Goal: Task Accomplishment & Management: Use online tool/utility

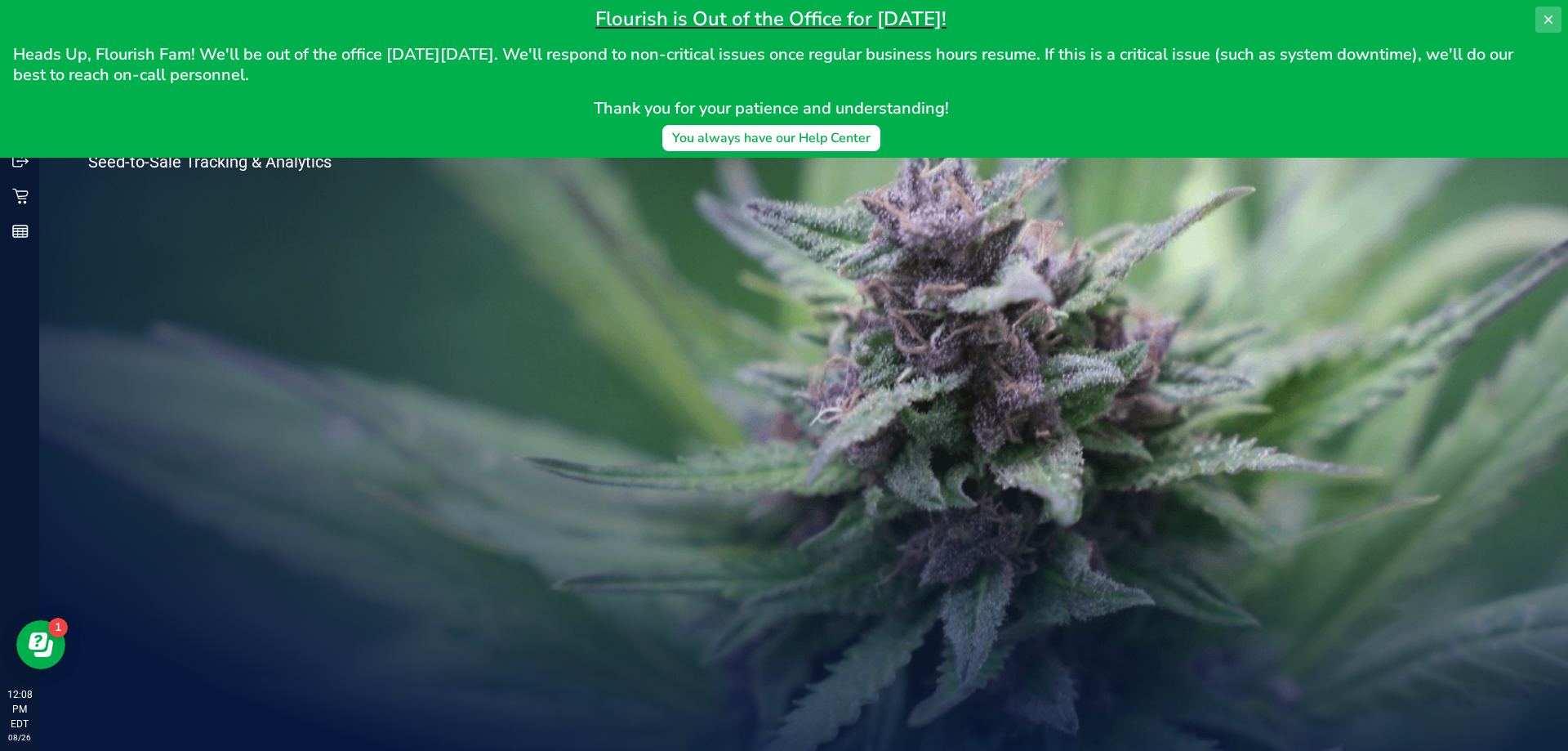
click at [1539, 13] on button at bounding box center [1547, 20] width 26 height 26
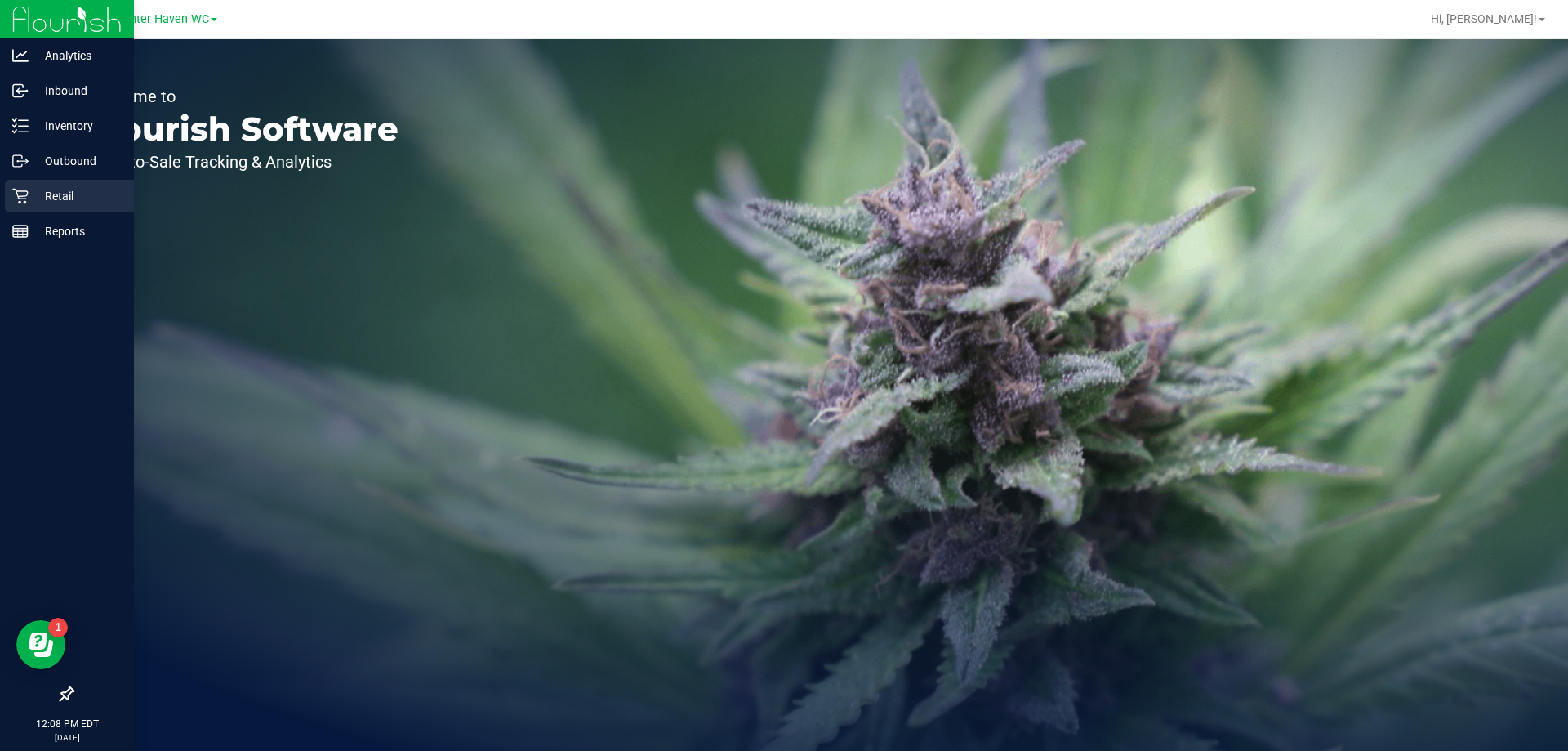
click at [32, 191] on p "Retail" at bounding box center [77, 196] width 98 height 20
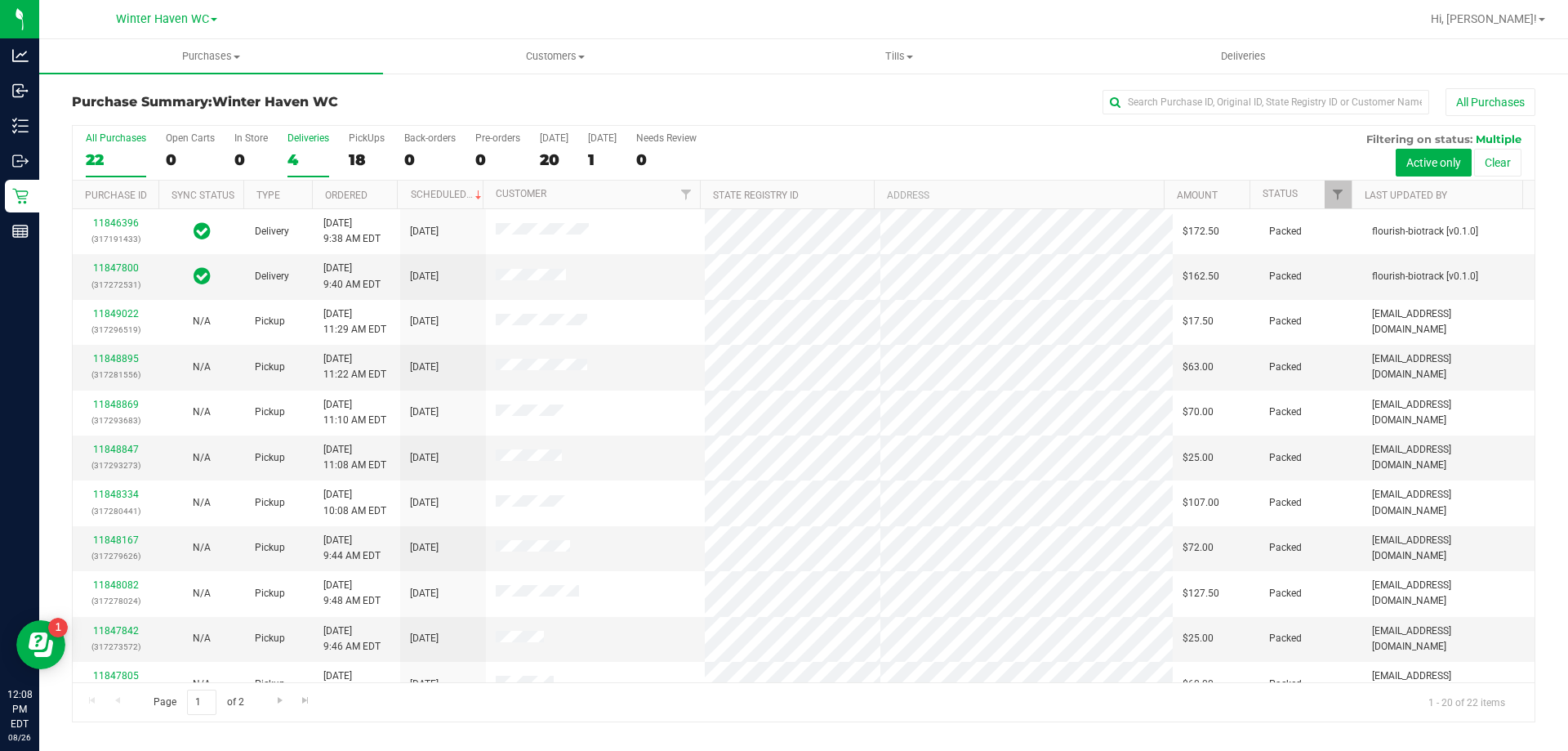
click at [302, 153] on div "4" at bounding box center [308, 159] width 42 height 19
click at [0, 0] on input "Deliveries 4" at bounding box center [0, 0] width 0 height 0
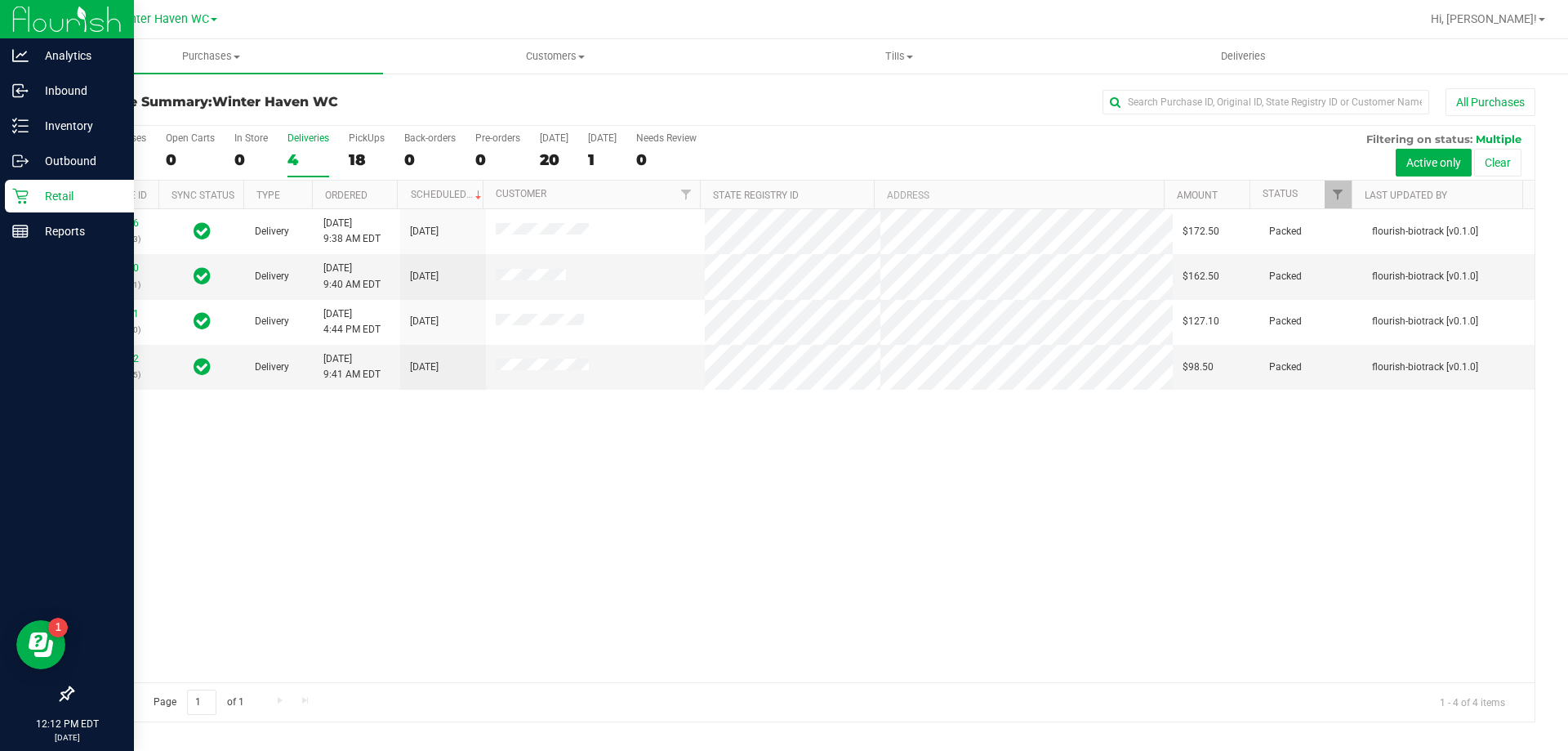
click at [25, 199] on icon at bounding box center [21, 196] width 17 height 17
click at [52, 199] on p "Retail" at bounding box center [77, 196] width 98 height 20
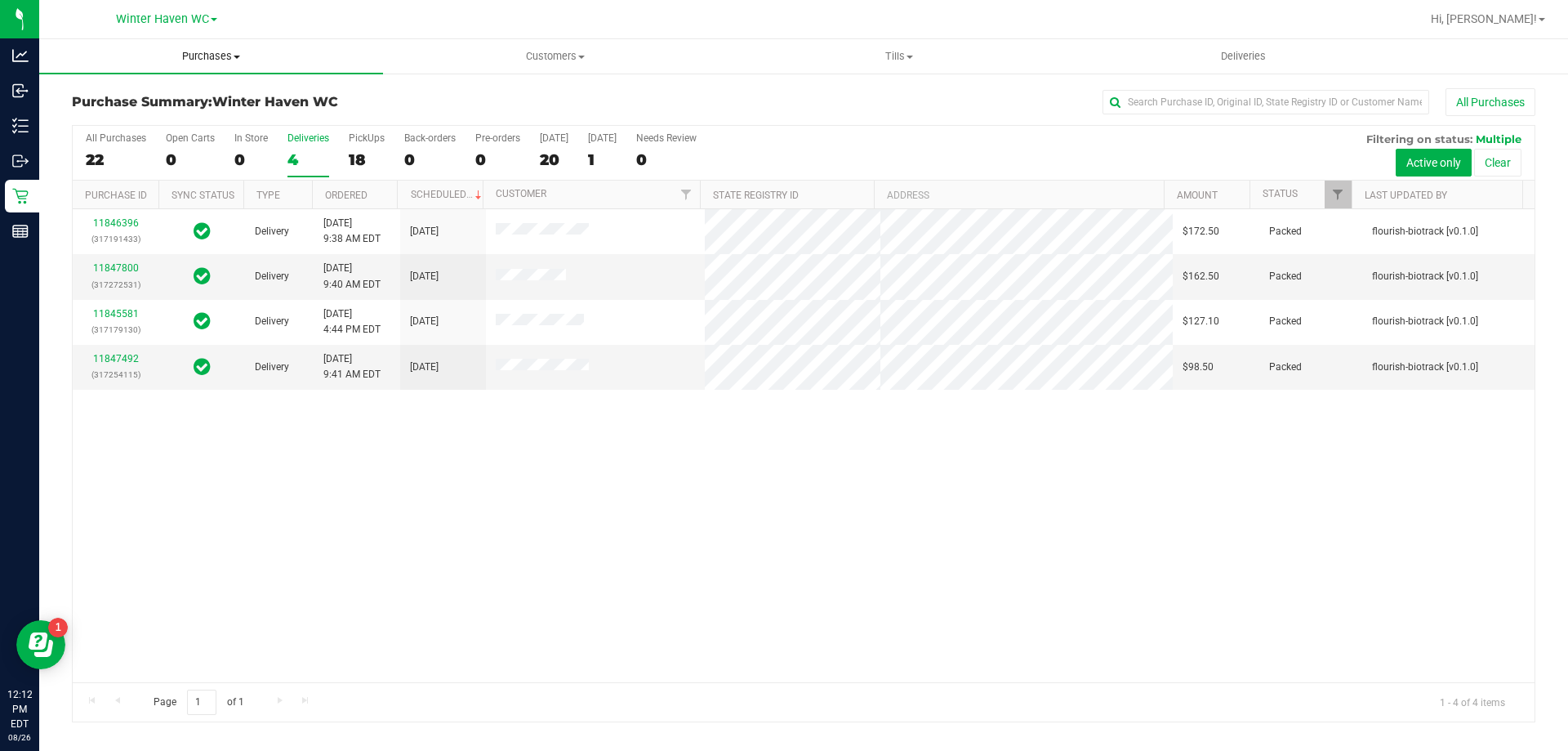
click at [219, 64] on uib-tab-heading "Purchases Summary of purchases Fulfillment All purchases" at bounding box center [211, 56] width 344 height 34
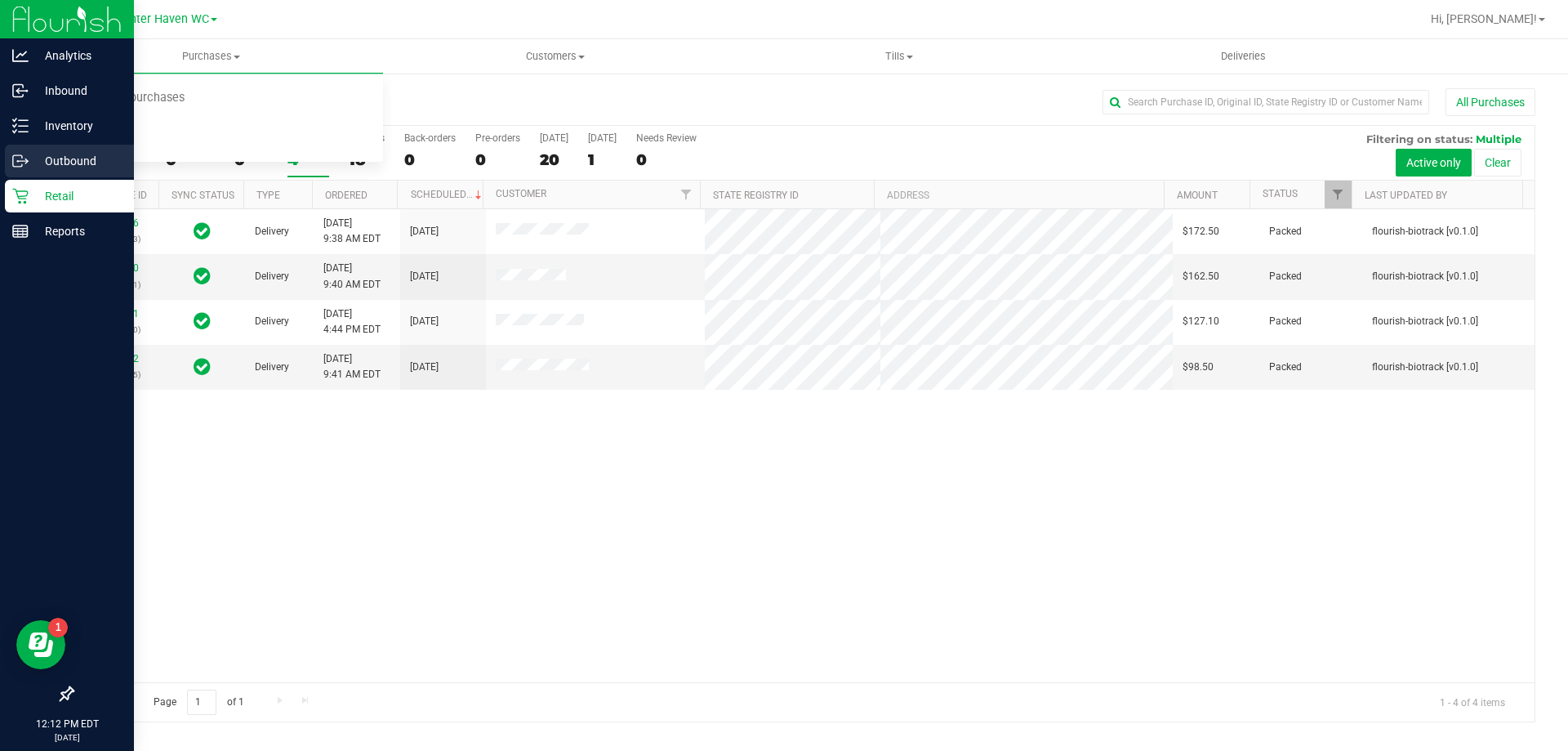
click at [14, 152] on div "Outbound" at bounding box center [69, 160] width 129 height 32
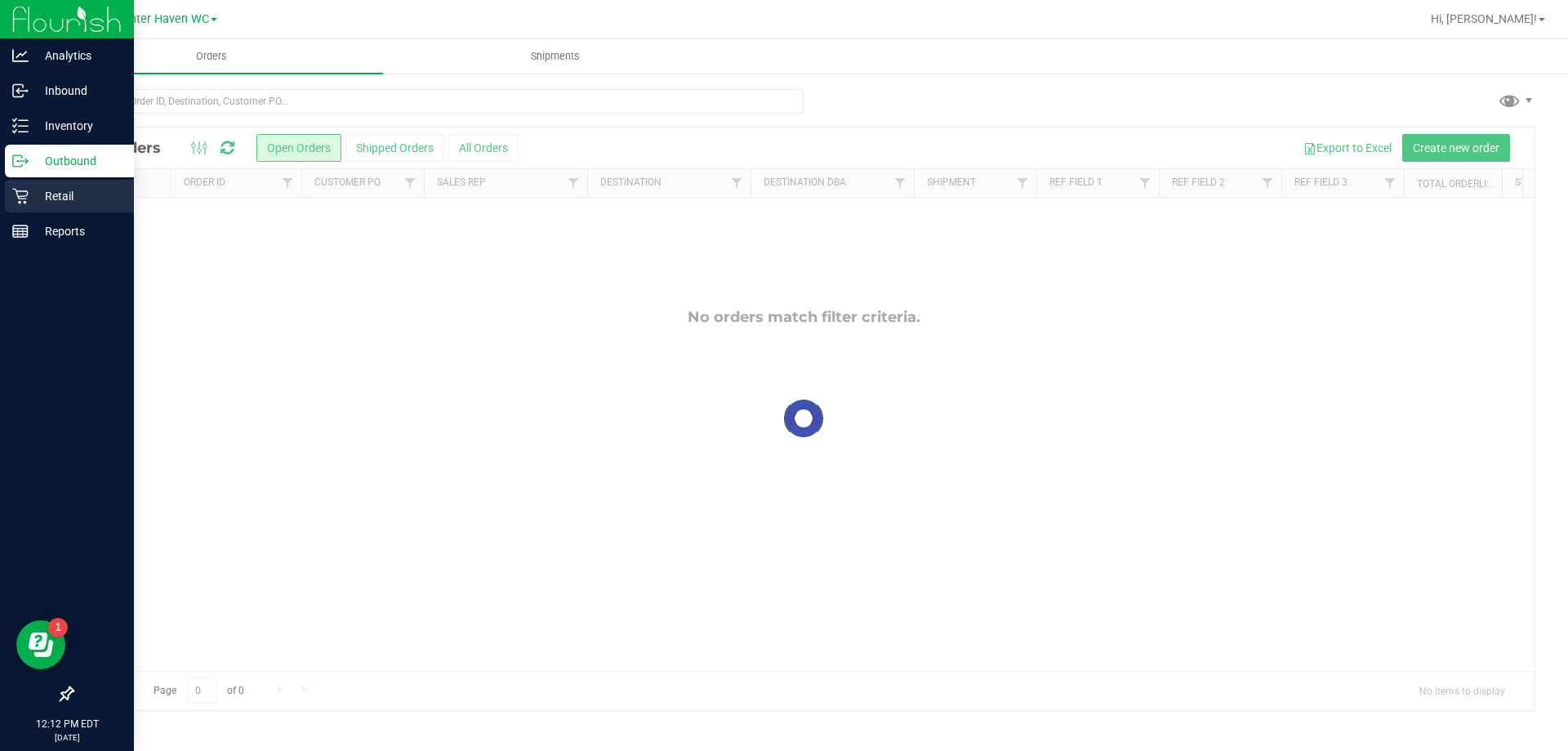
click at [45, 196] on p "Retail" at bounding box center [77, 196] width 98 height 20
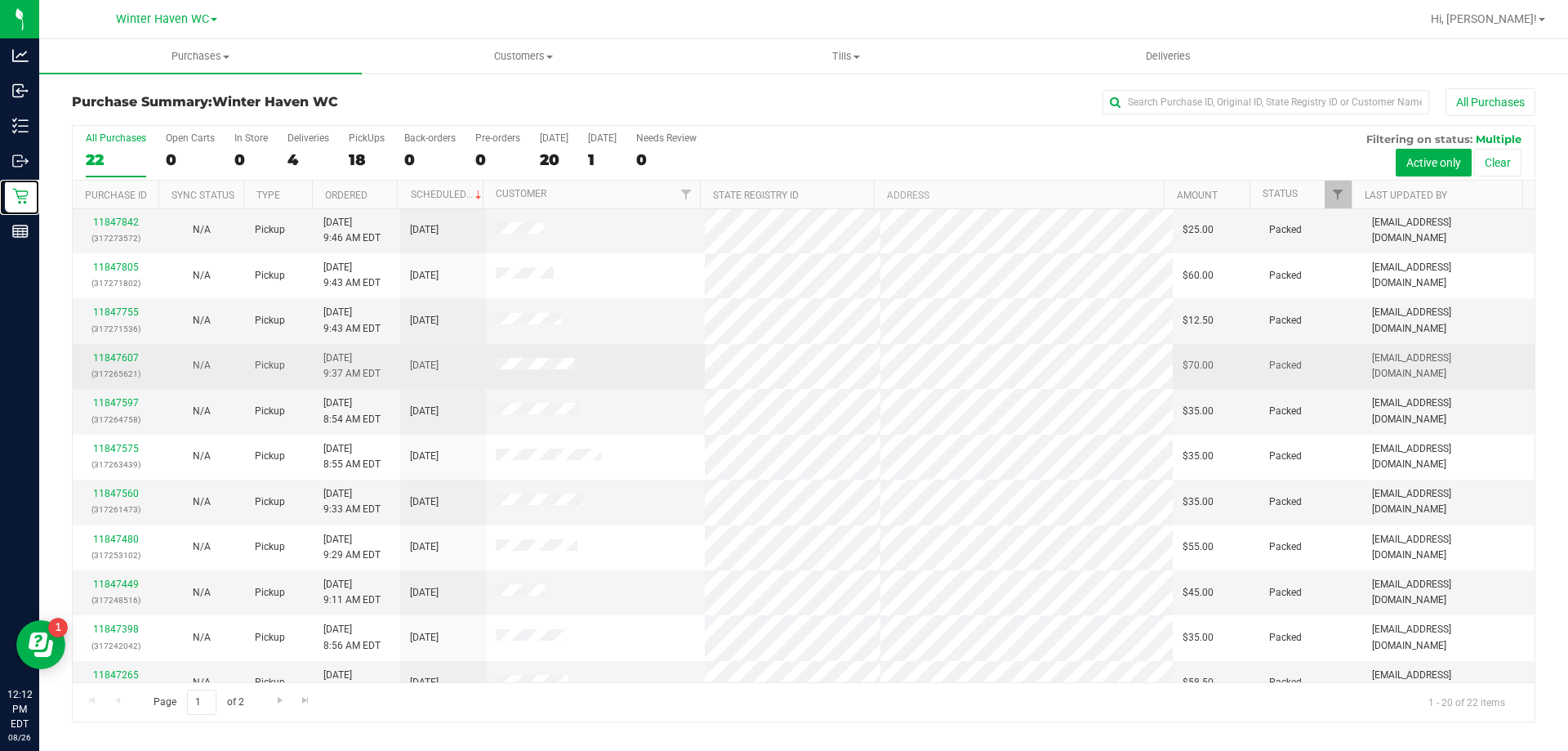
scroll to position [431, 0]
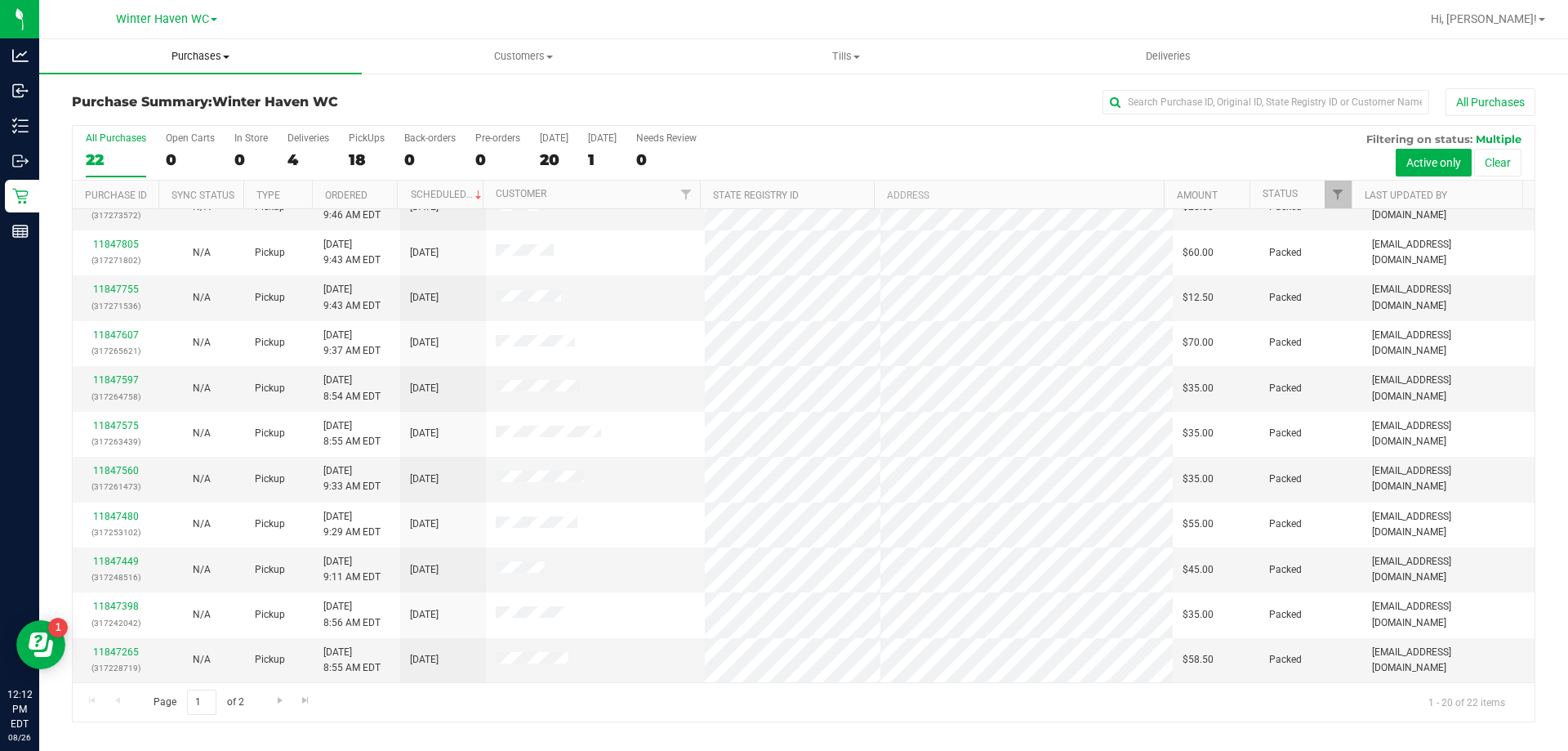
click at [223, 61] on span "Purchases" at bounding box center [200, 56] width 323 height 15
click at [163, 110] on li "Fulfillment" at bounding box center [200, 118] width 323 height 20
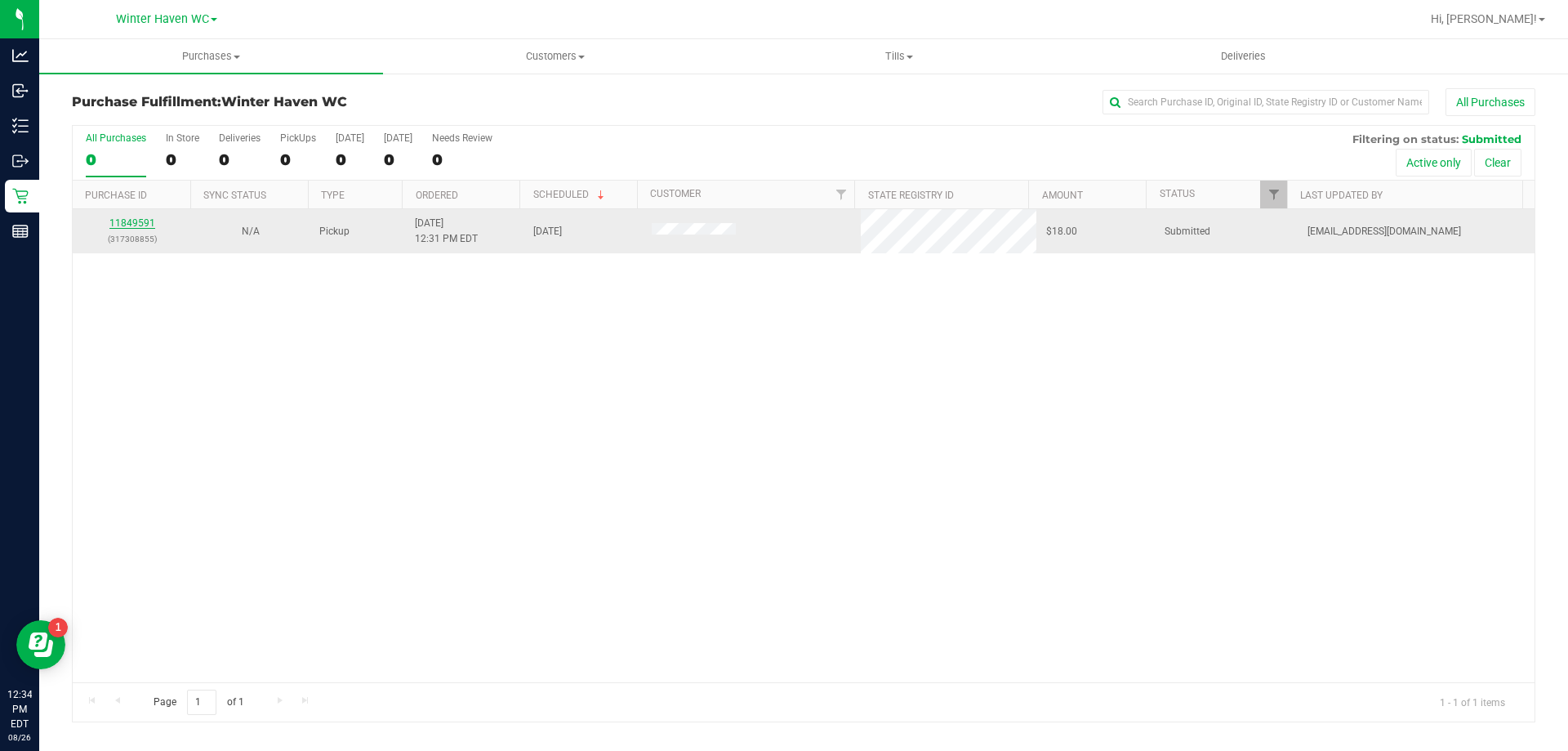
click at [136, 224] on link "11849591" at bounding box center [132, 223] width 46 height 12
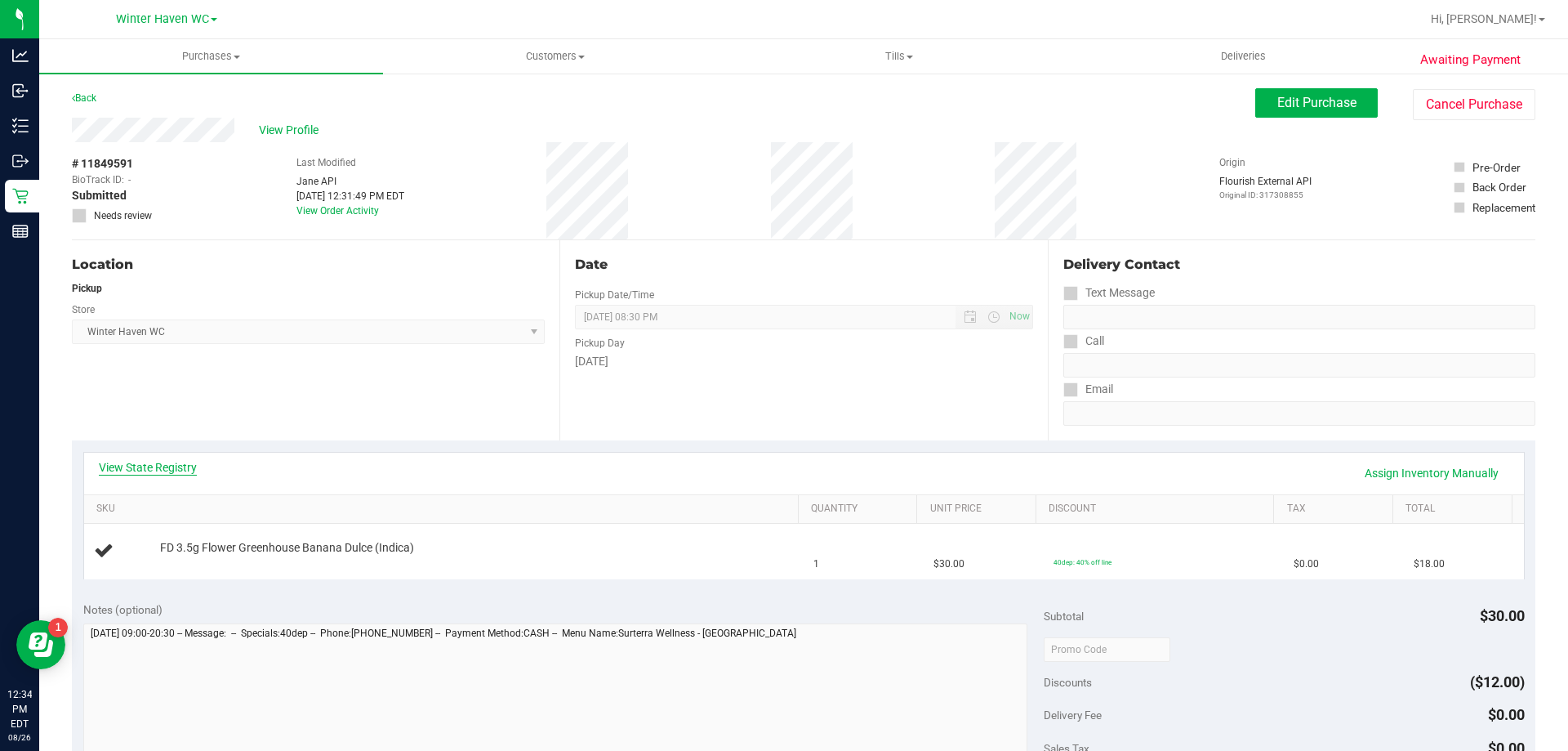
click at [169, 463] on link "View State Registry" at bounding box center [148, 466] width 98 height 17
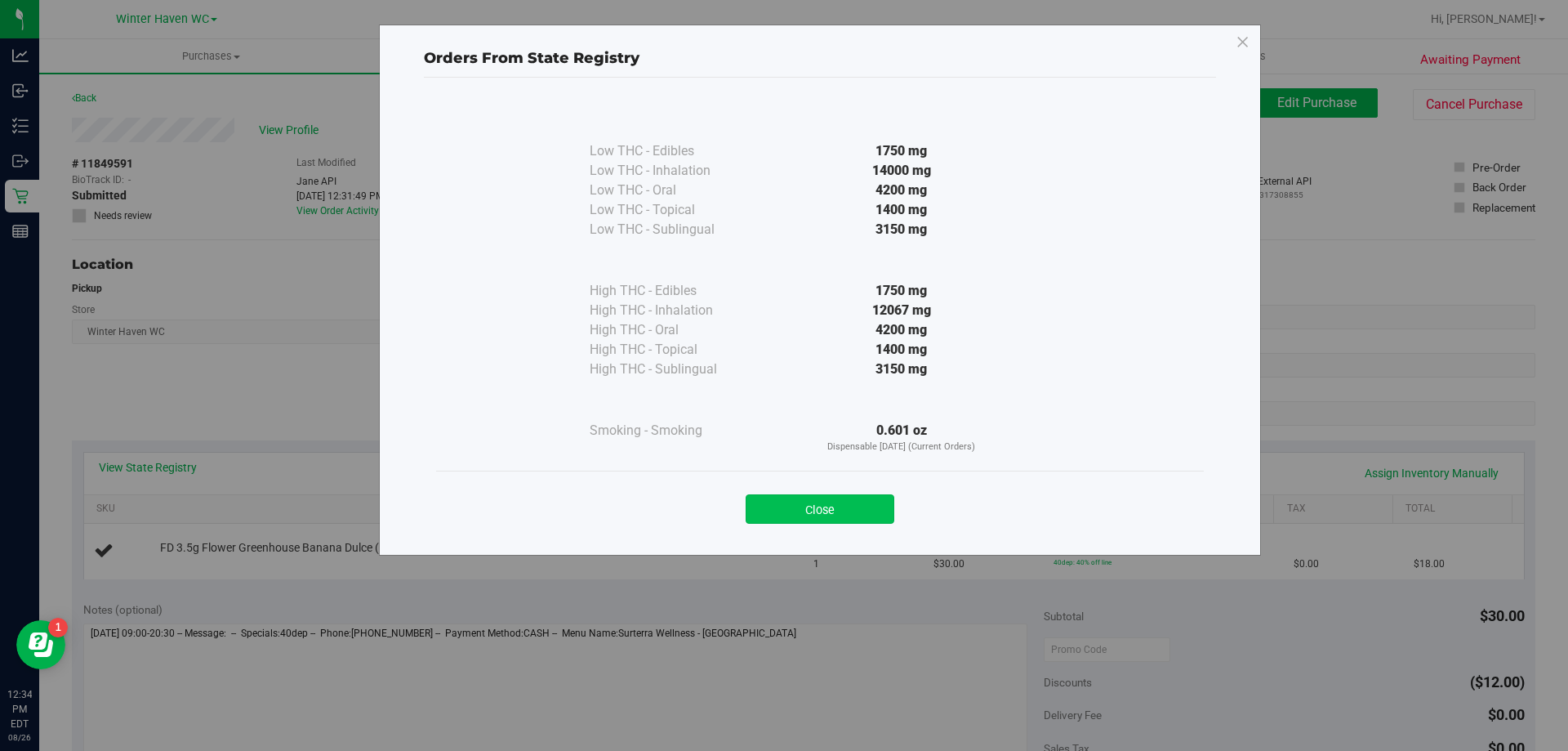
click at [858, 502] on button "Close" at bounding box center [820, 508] width 149 height 29
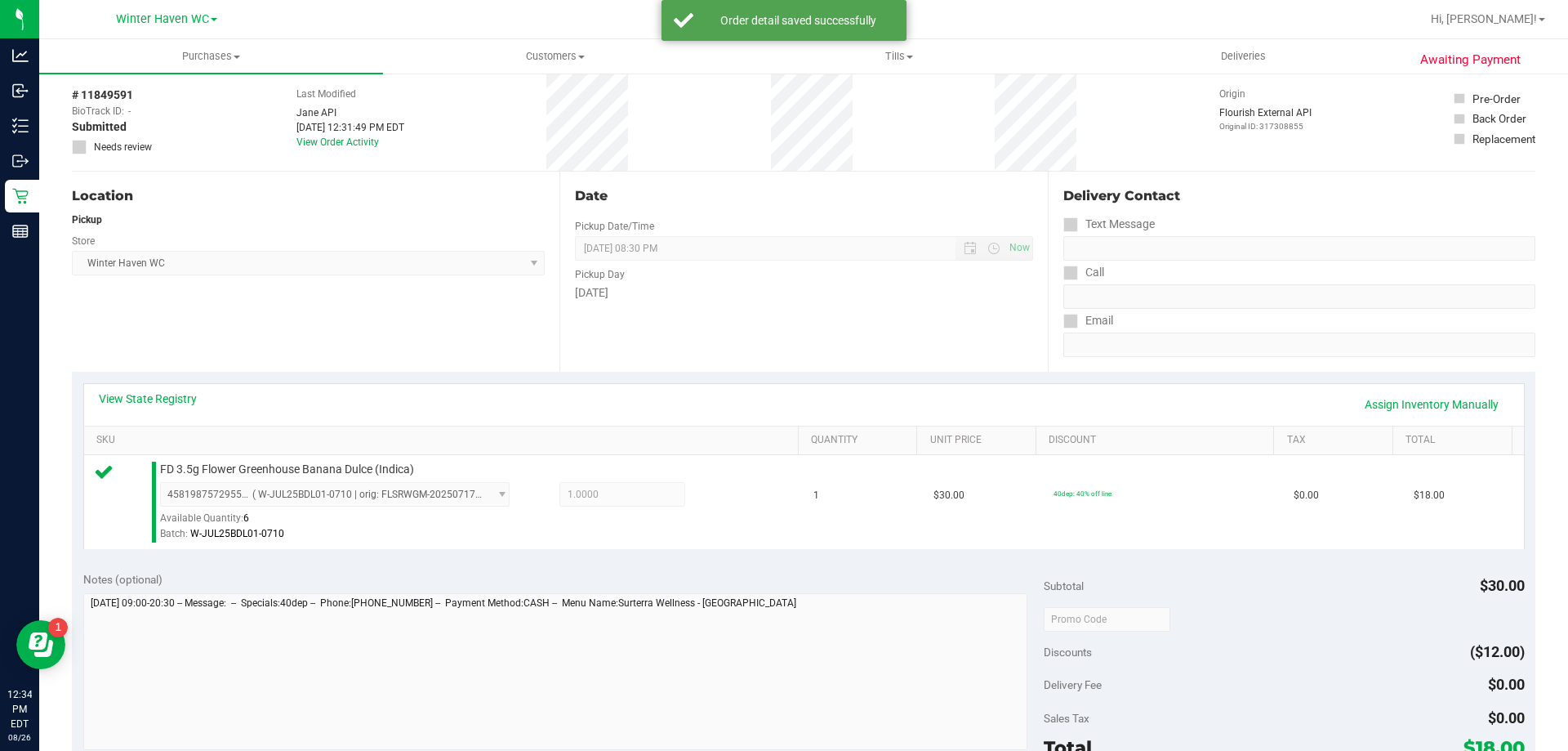
scroll to position [163, 0]
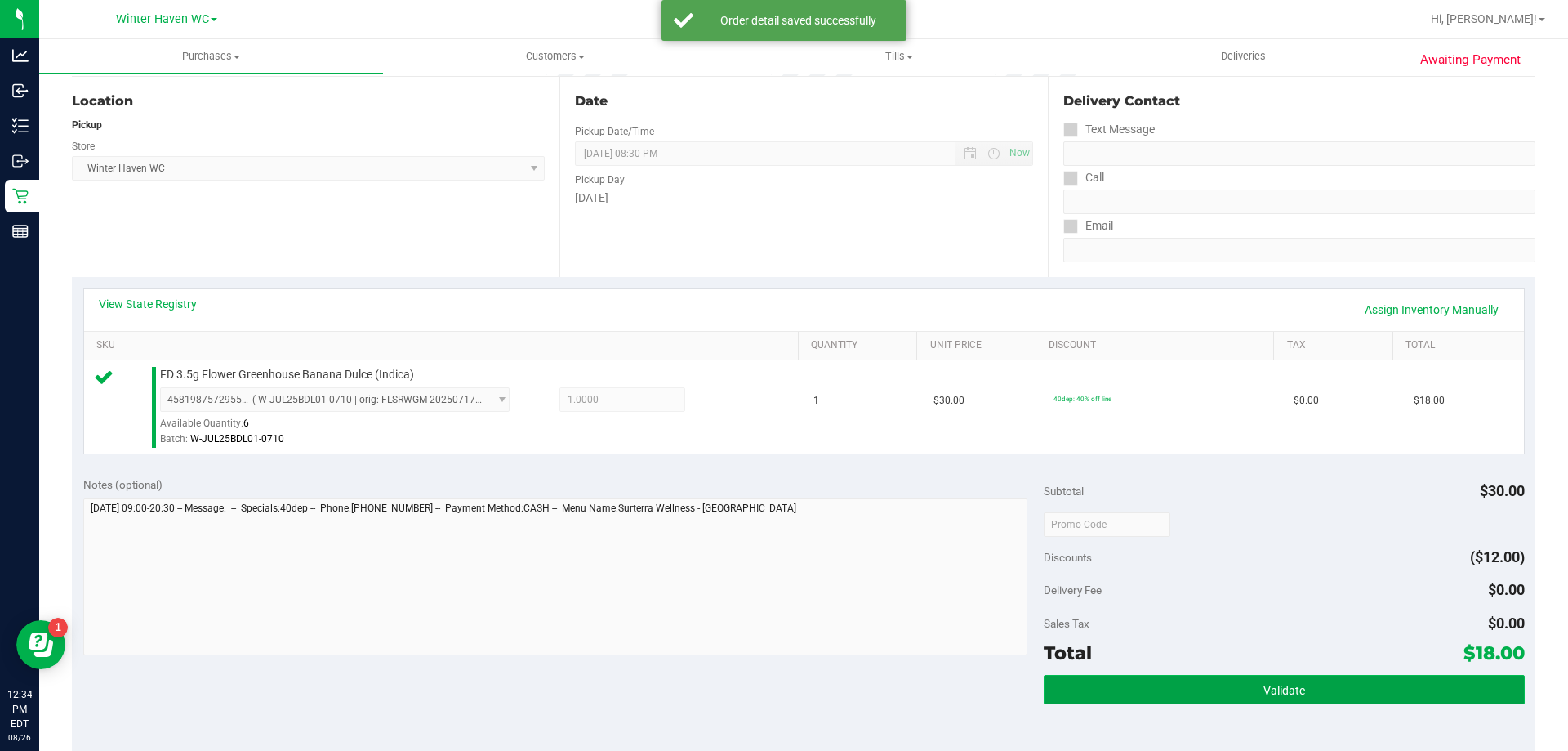
click at [1228, 693] on button "Validate" at bounding box center [1283, 689] width 480 height 29
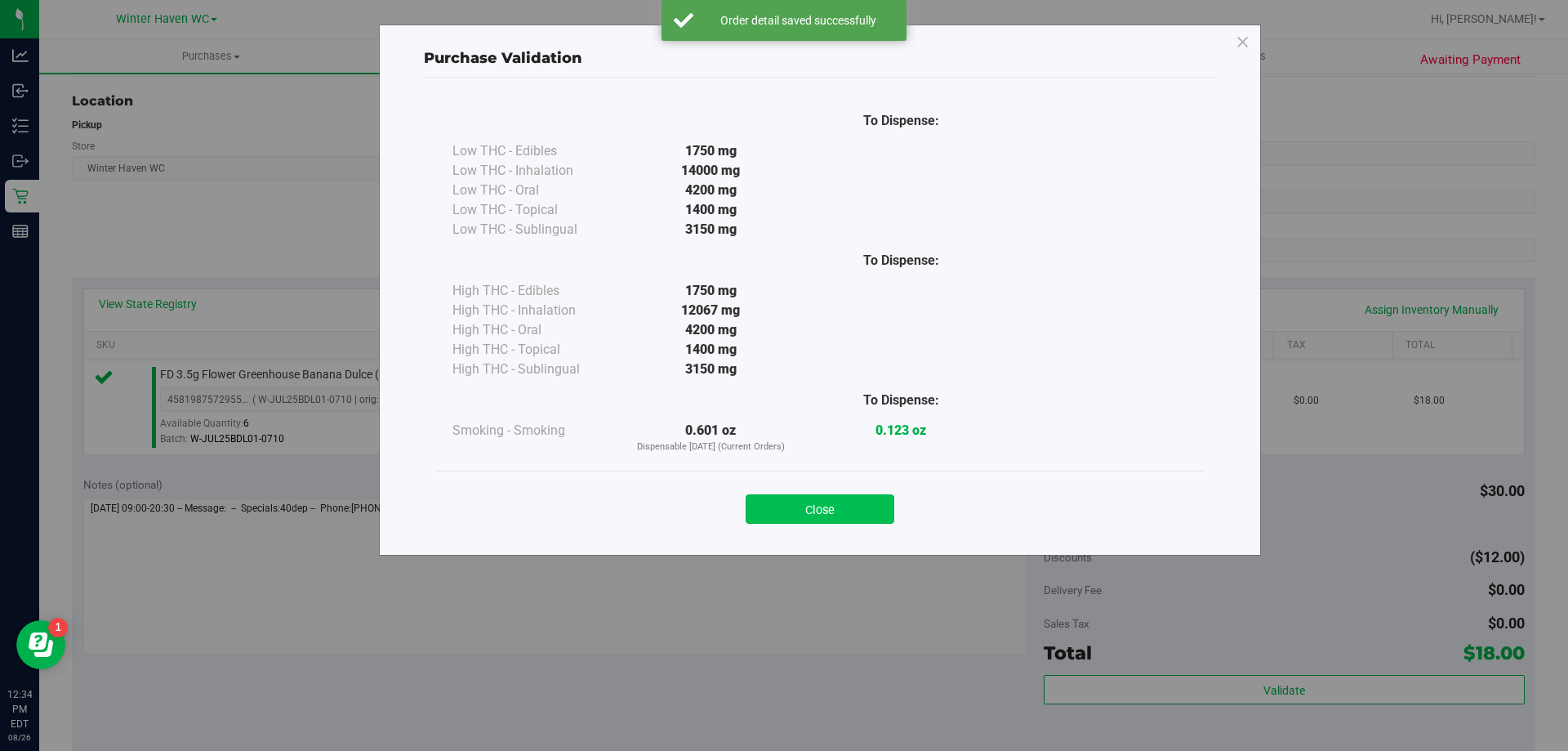
click at [836, 508] on button "Close" at bounding box center [820, 508] width 149 height 29
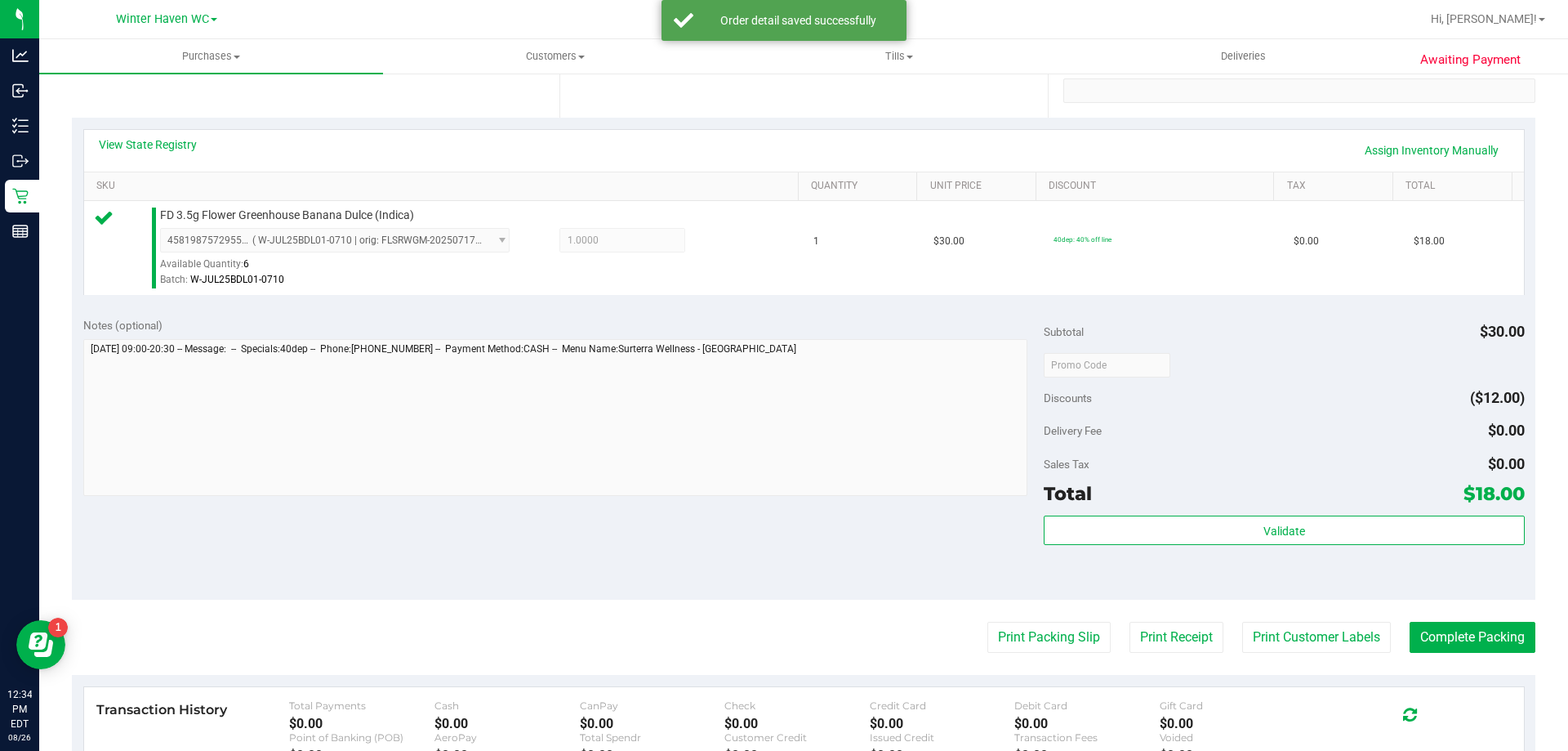
scroll to position [490, 0]
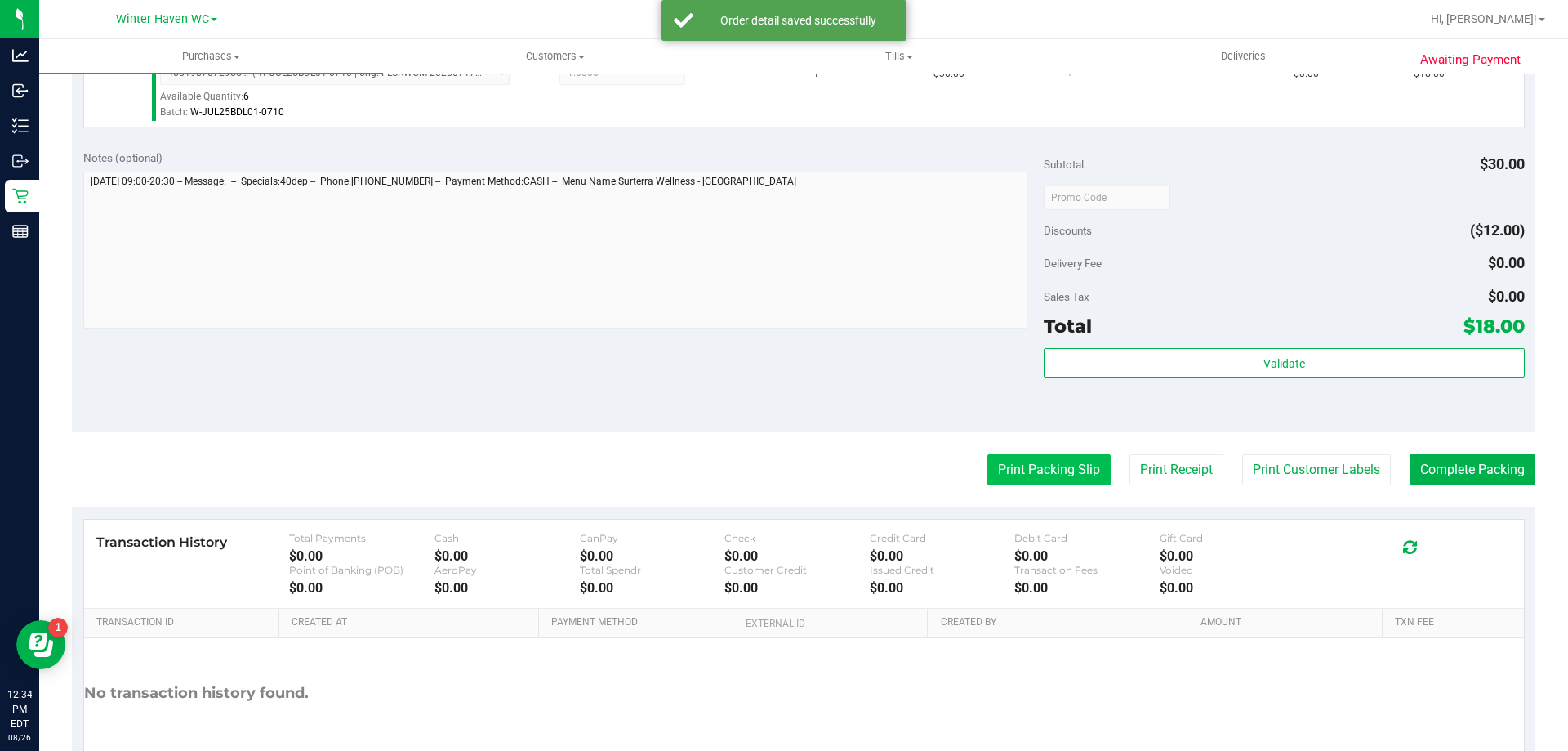
click at [1021, 463] on button "Print Packing Slip" at bounding box center [1049, 469] width 123 height 31
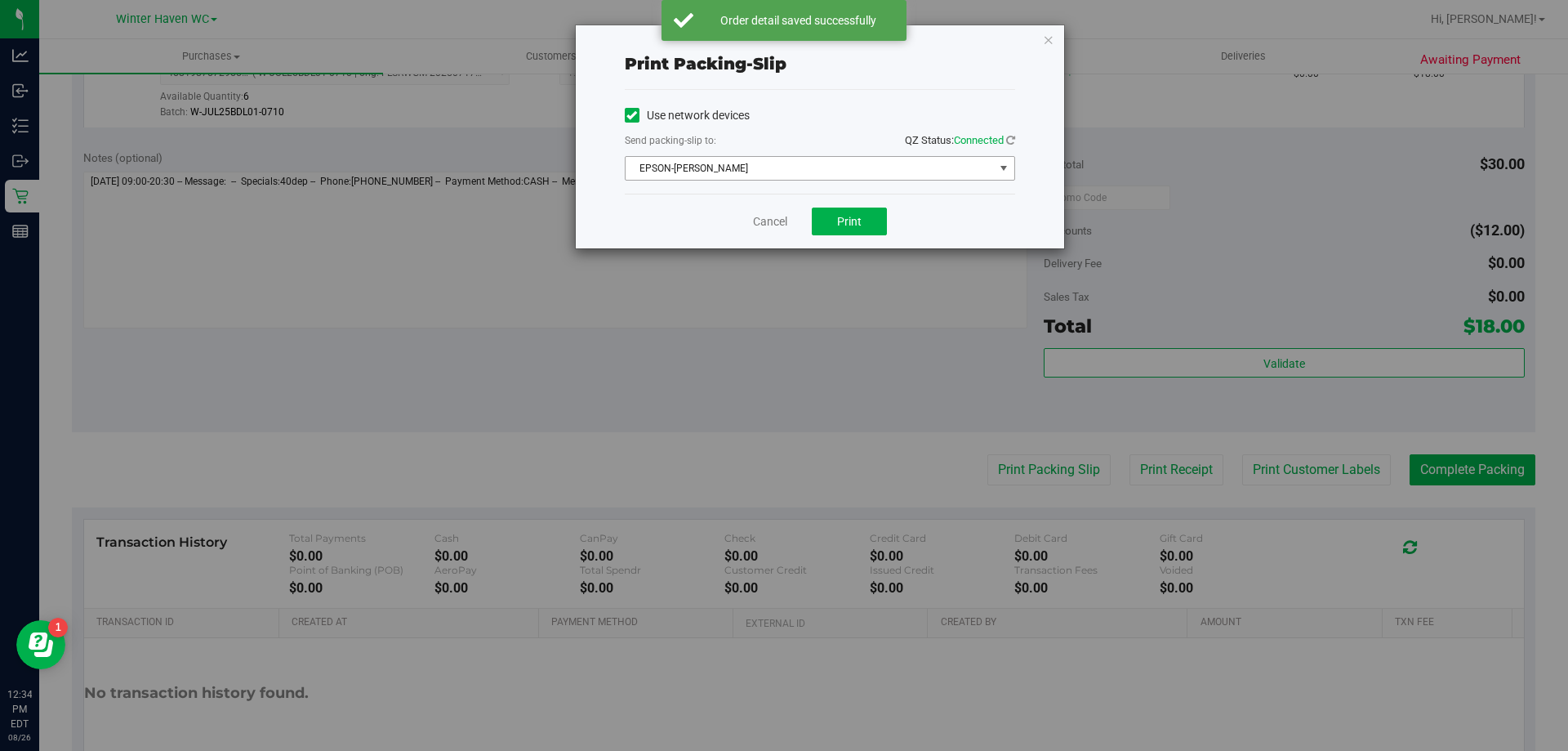
click at [839, 169] on span "EPSON-[PERSON_NAME]" at bounding box center [809, 167] width 369 height 22
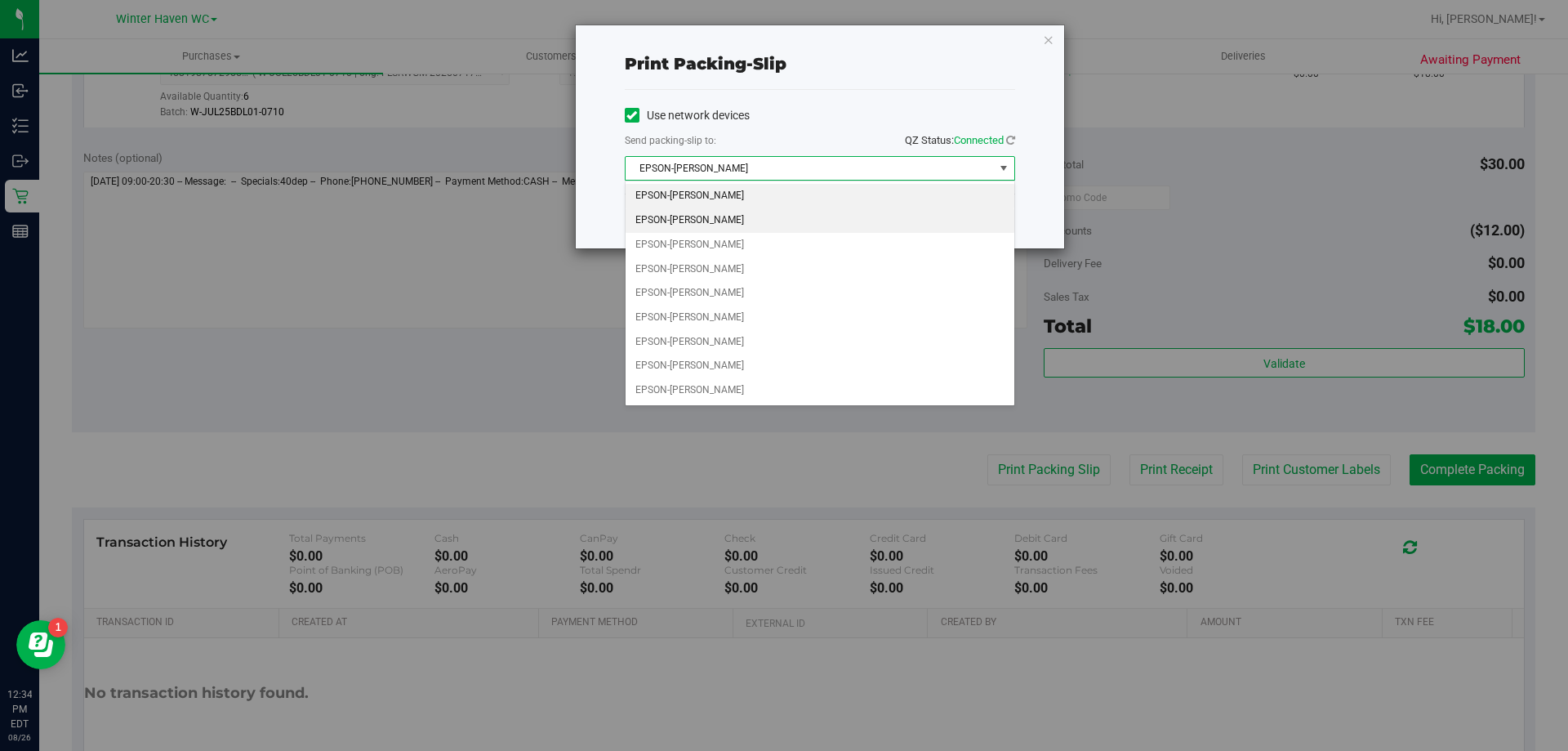
click at [824, 214] on li "EPSON-[PERSON_NAME]" at bounding box center [820, 220] width 389 height 24
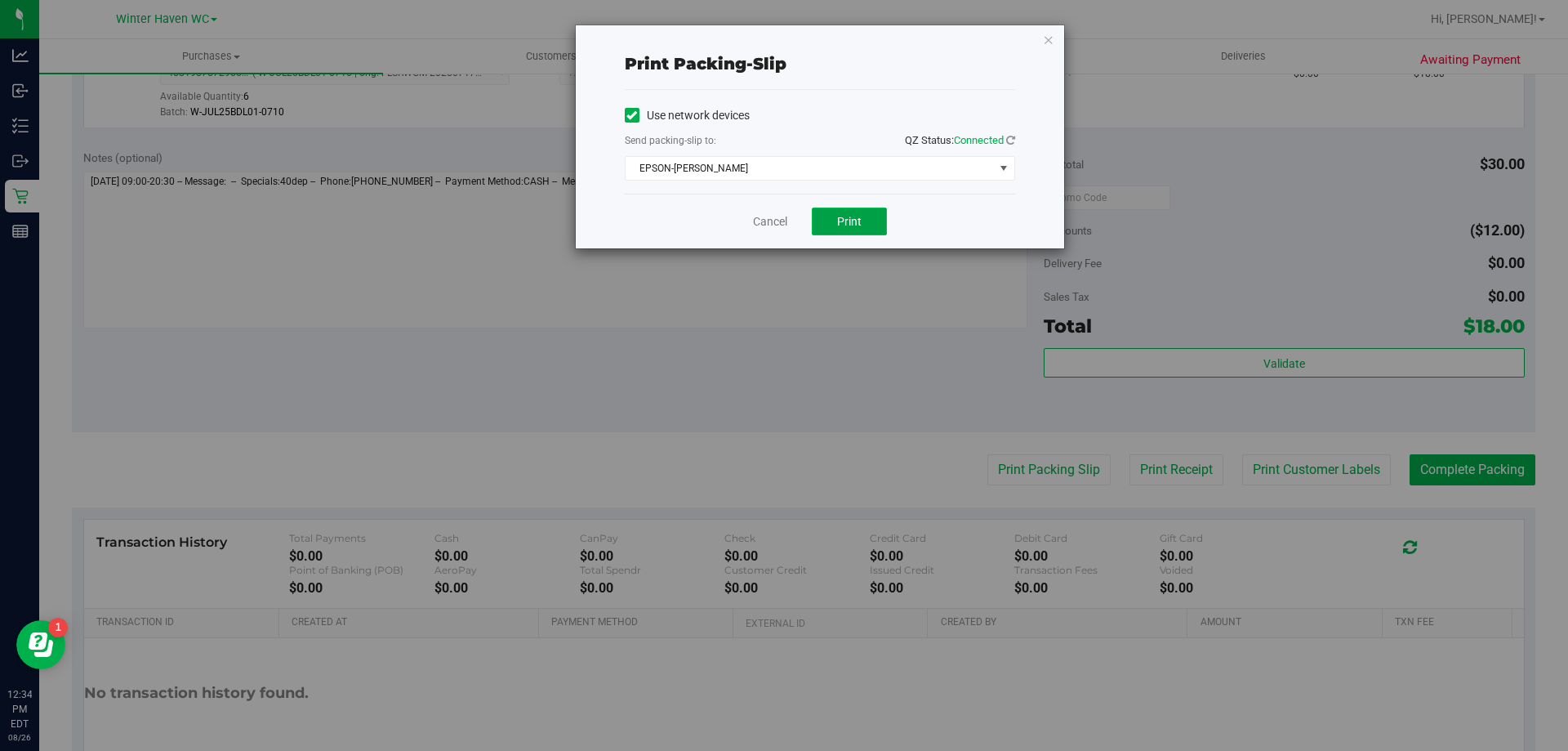
click at [849, 222] on span "Print" at bounding box center [849, 221] width 24 height 13
click at [762, 217] on link "Cancel" at bounding box center [769, 222] width 34 height 18
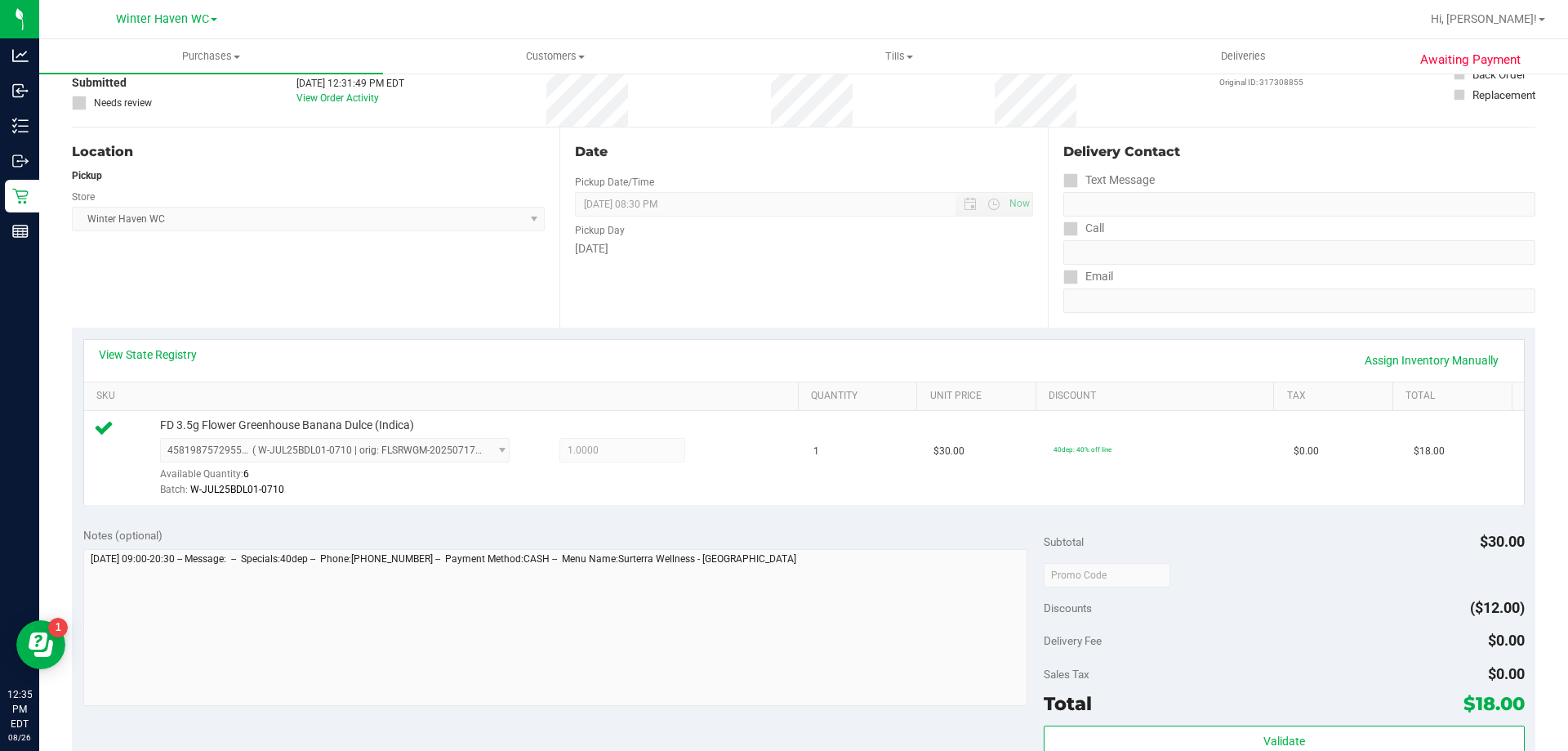
scroll to position [327, 0]
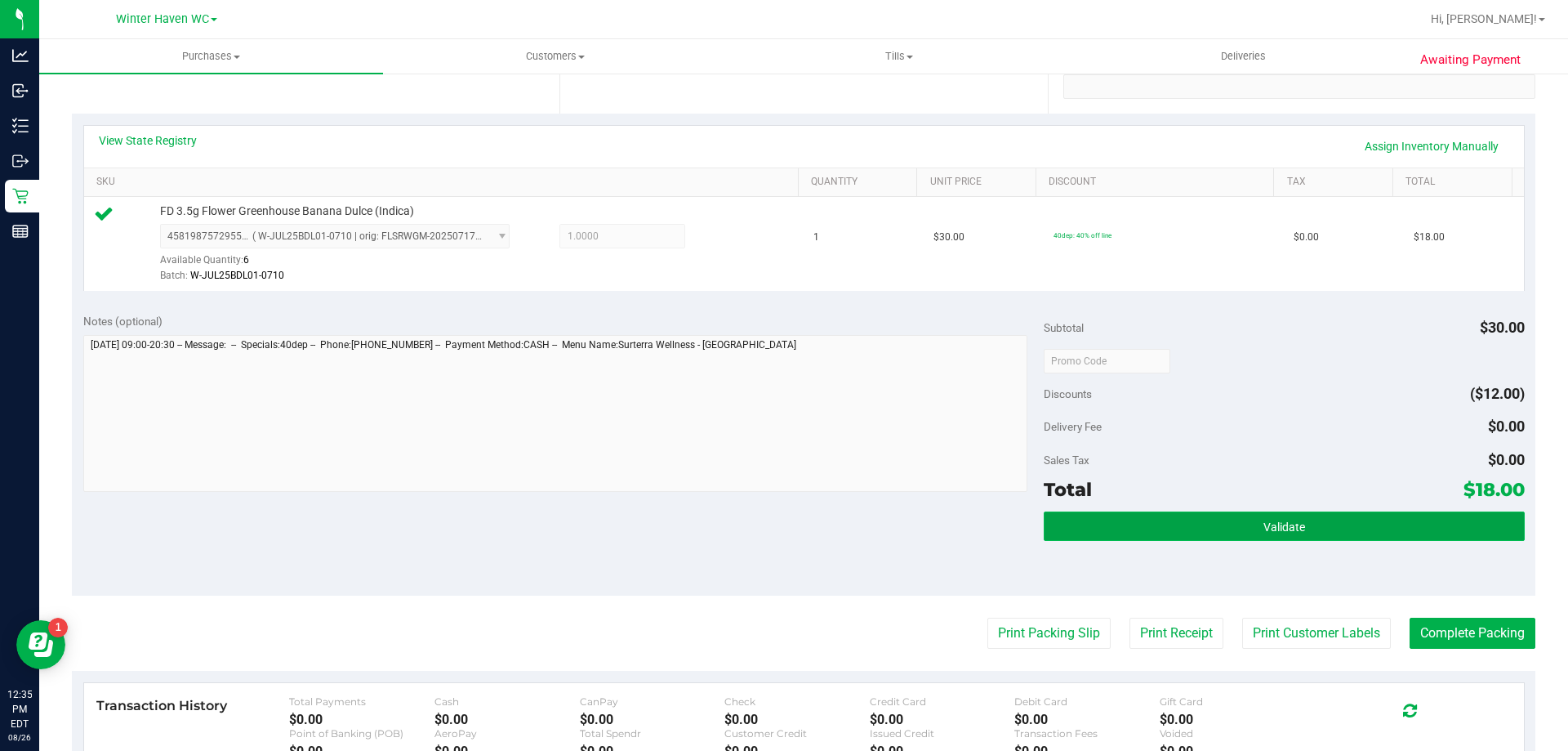
click at [1296, 538] on button "Validate" at bounding box center [1283, 526] width 480 height 29
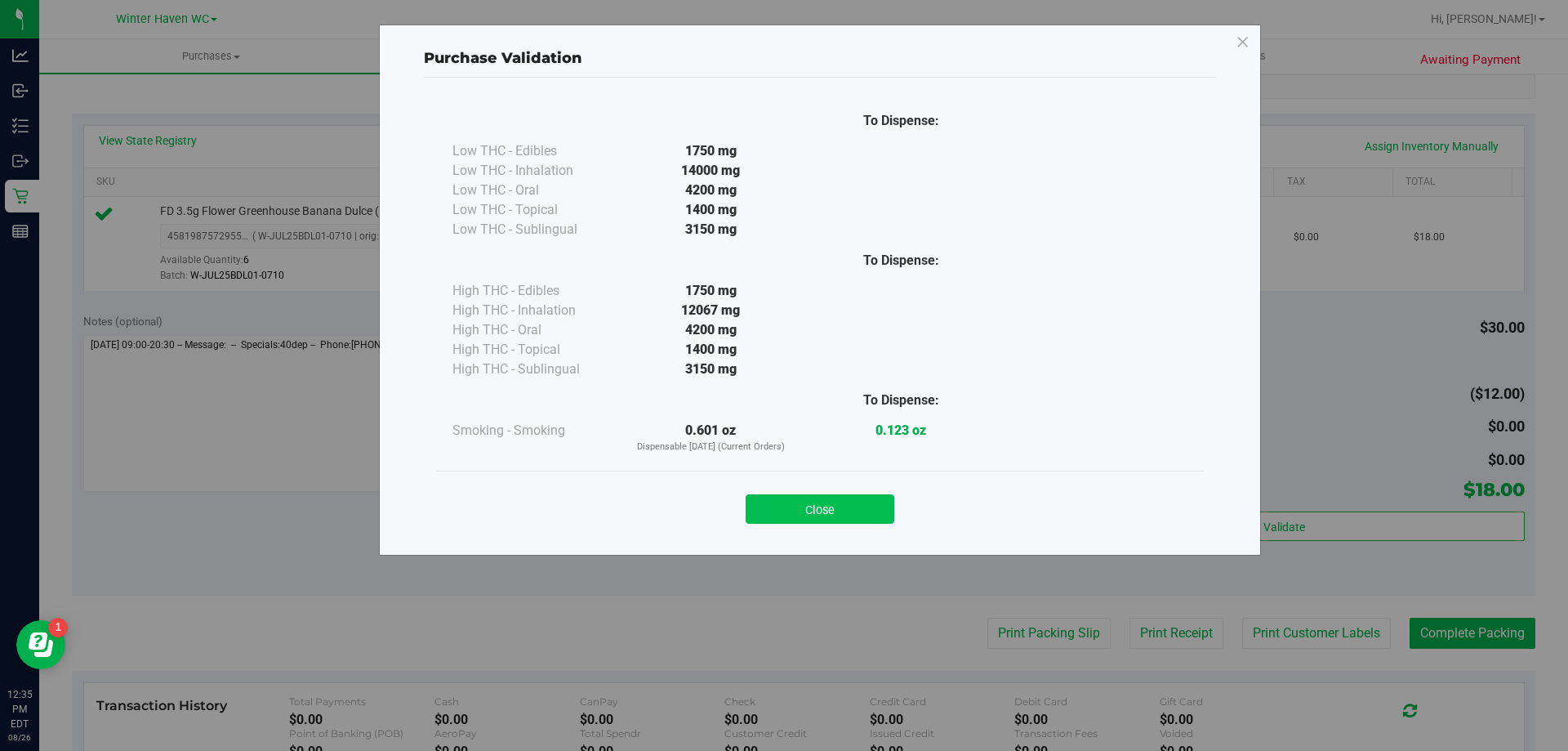
click at [859, 514] on button "Close" at bounding box center [820, 508] width 149 height 29
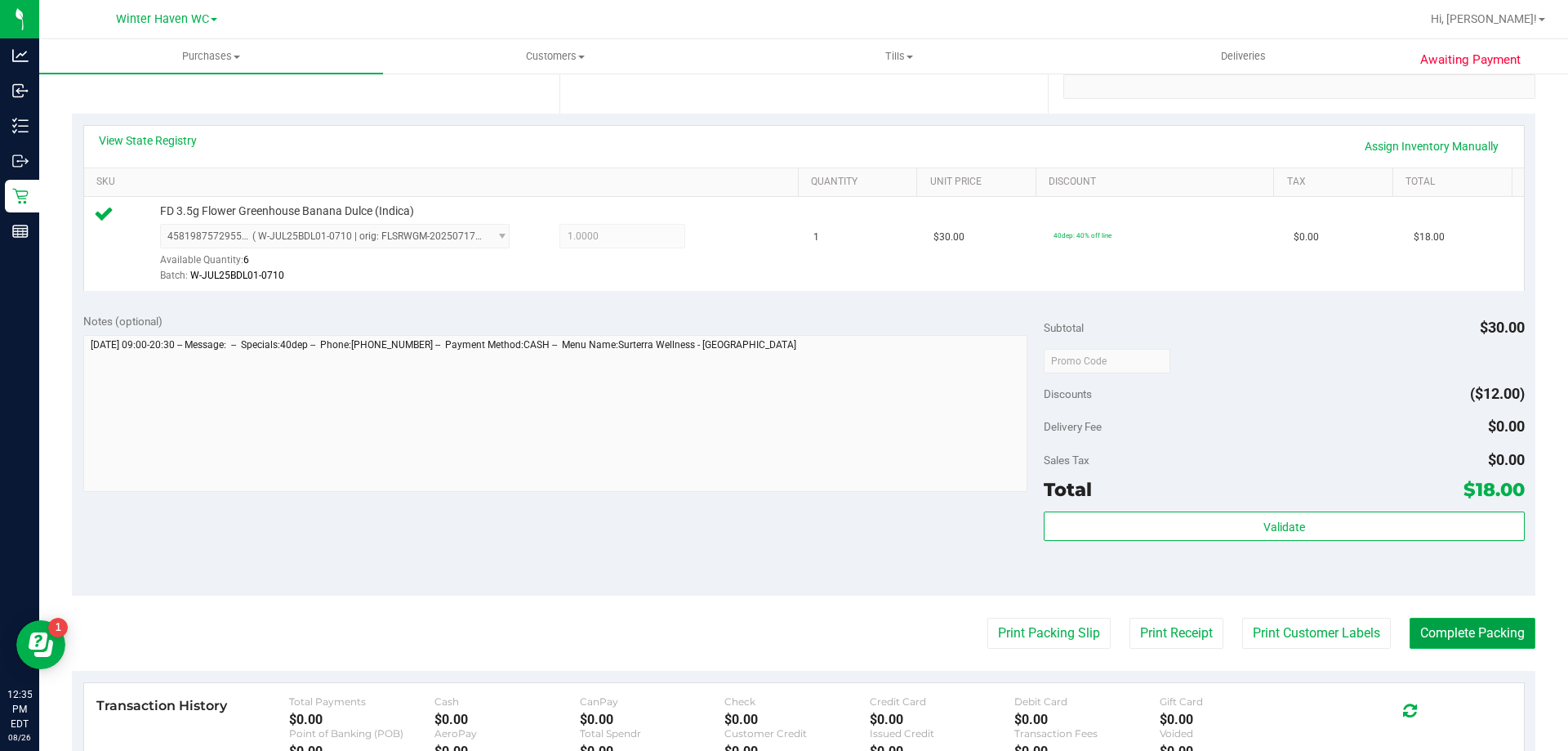
click at [1444, 623] on button "Complete Packing" at bounding box center [1472, 633] width 126 height 31
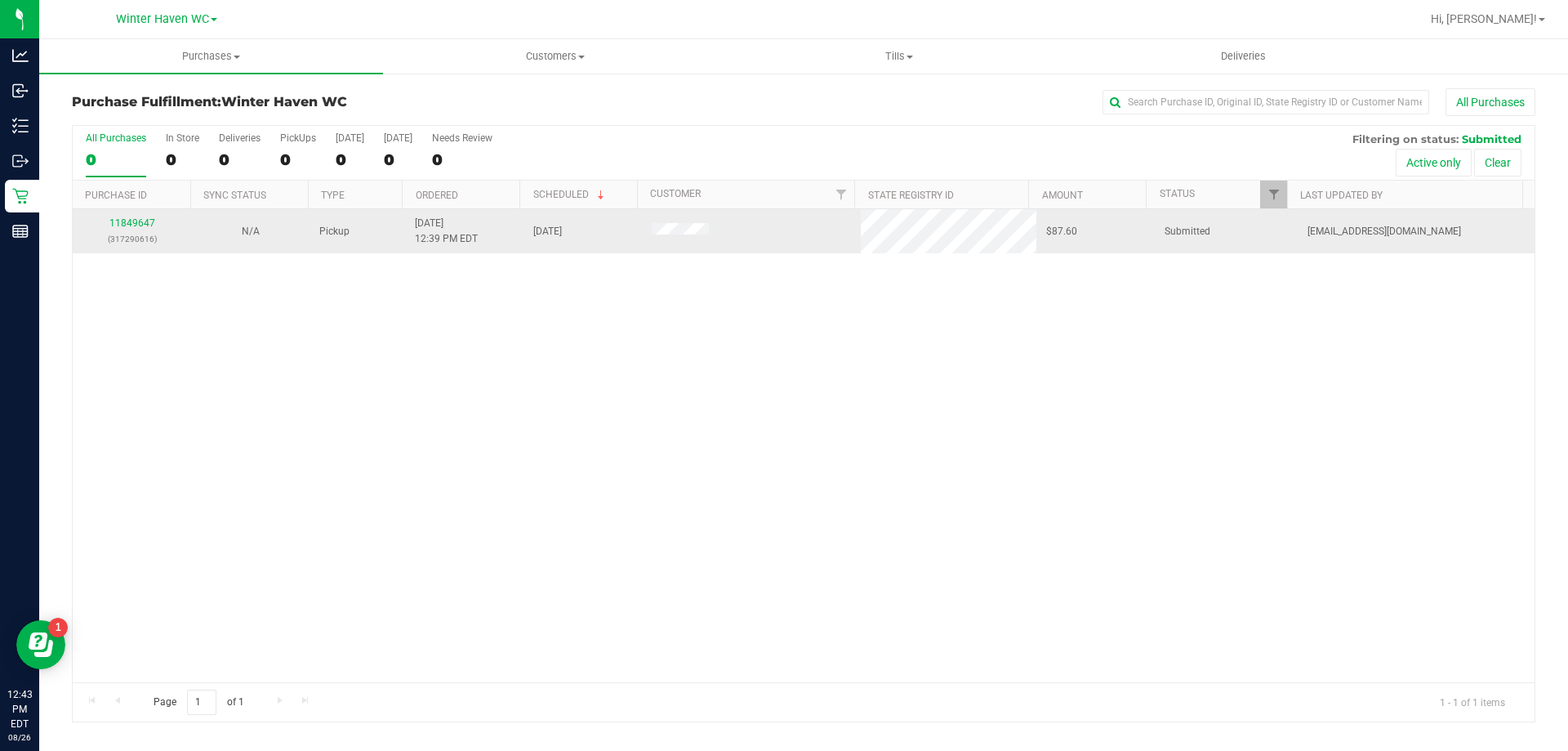
click at [131, 229] on div "11849647 (317290616)" at bounding box center [131, 231] width 99 height 31
click at [126, 227] on link "11849647" at bounding box center [132, 223] width 46 height 12
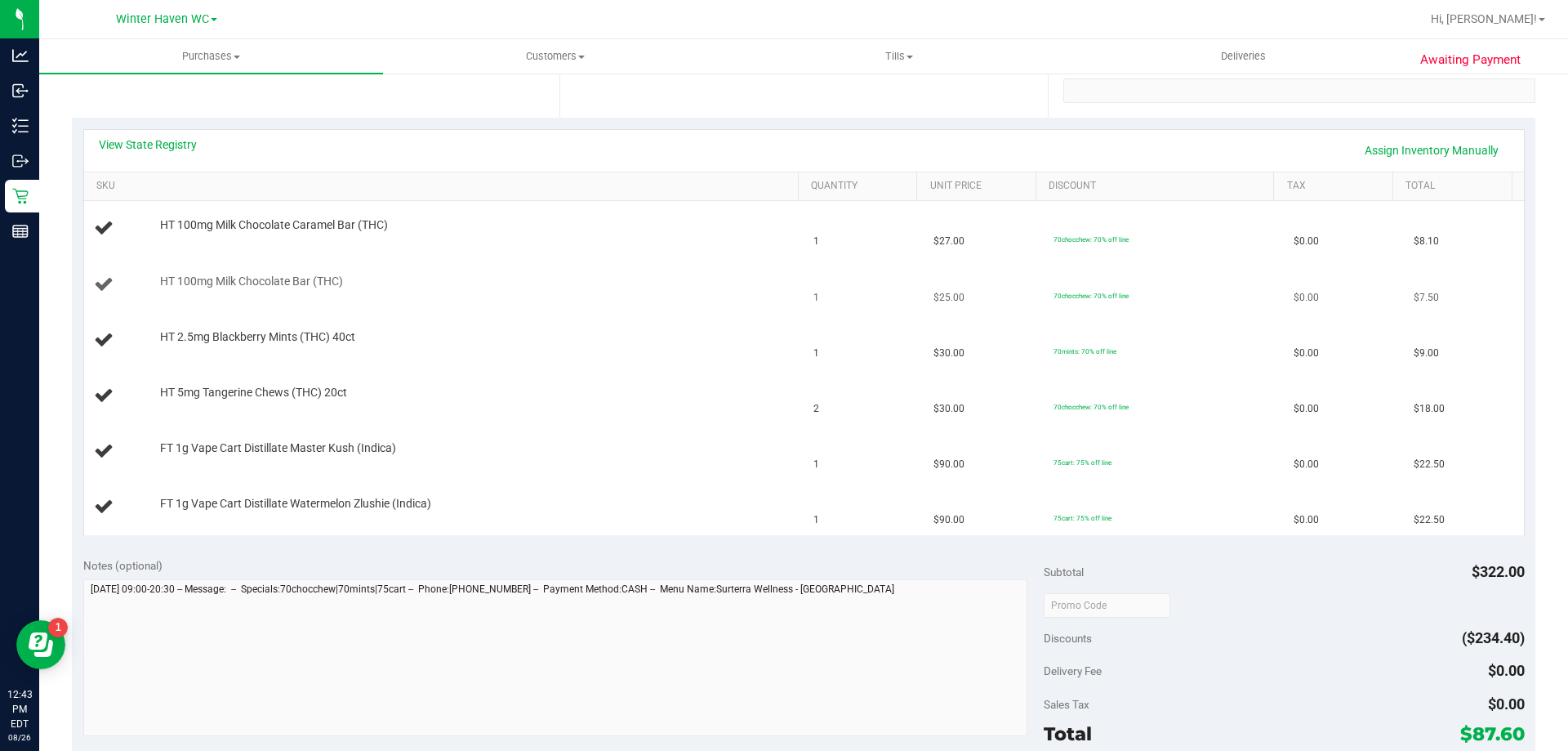
scroll to position [327, 0]
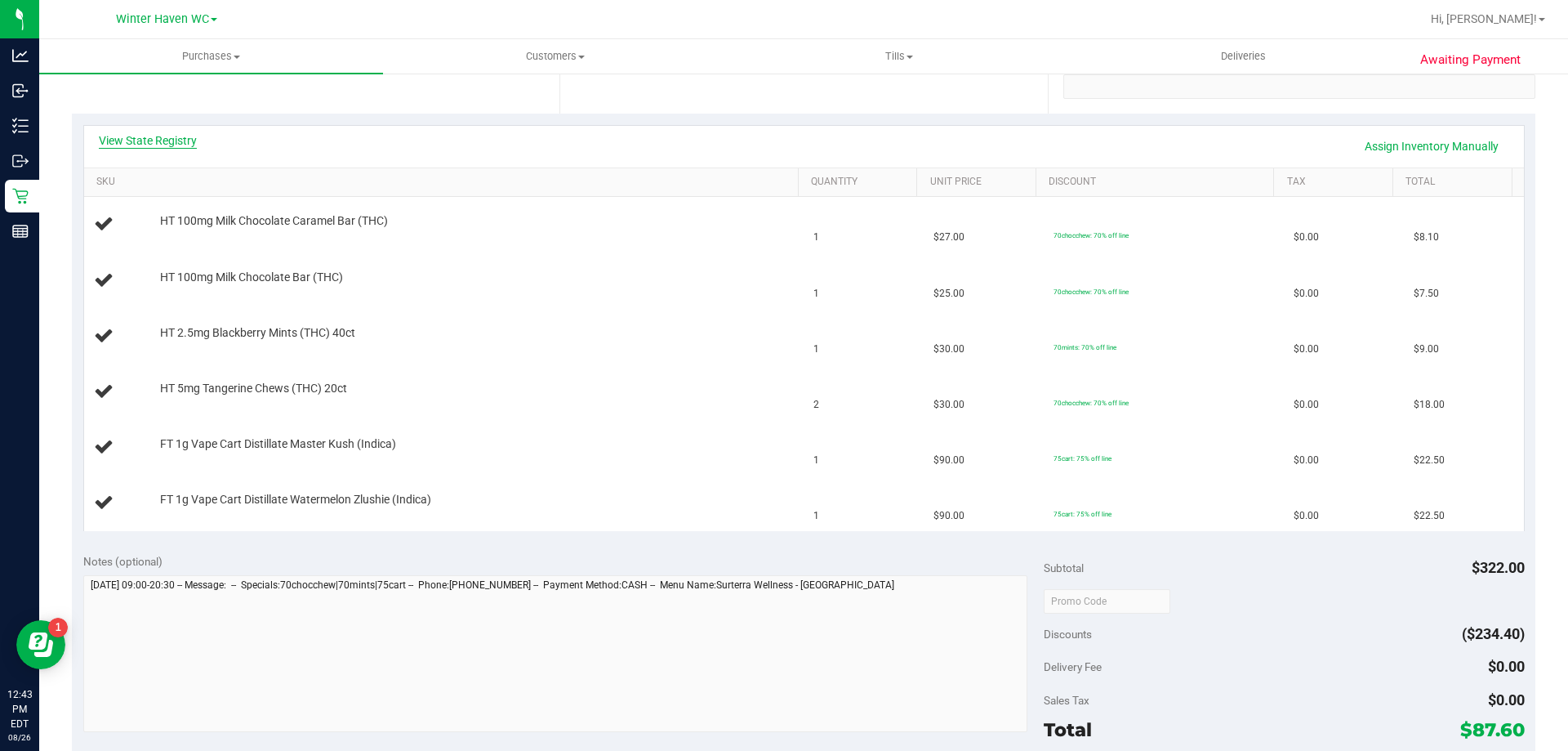
click at [166, 138] on link "View State Registry" at bounding box center [148, 140] width 98 height 17
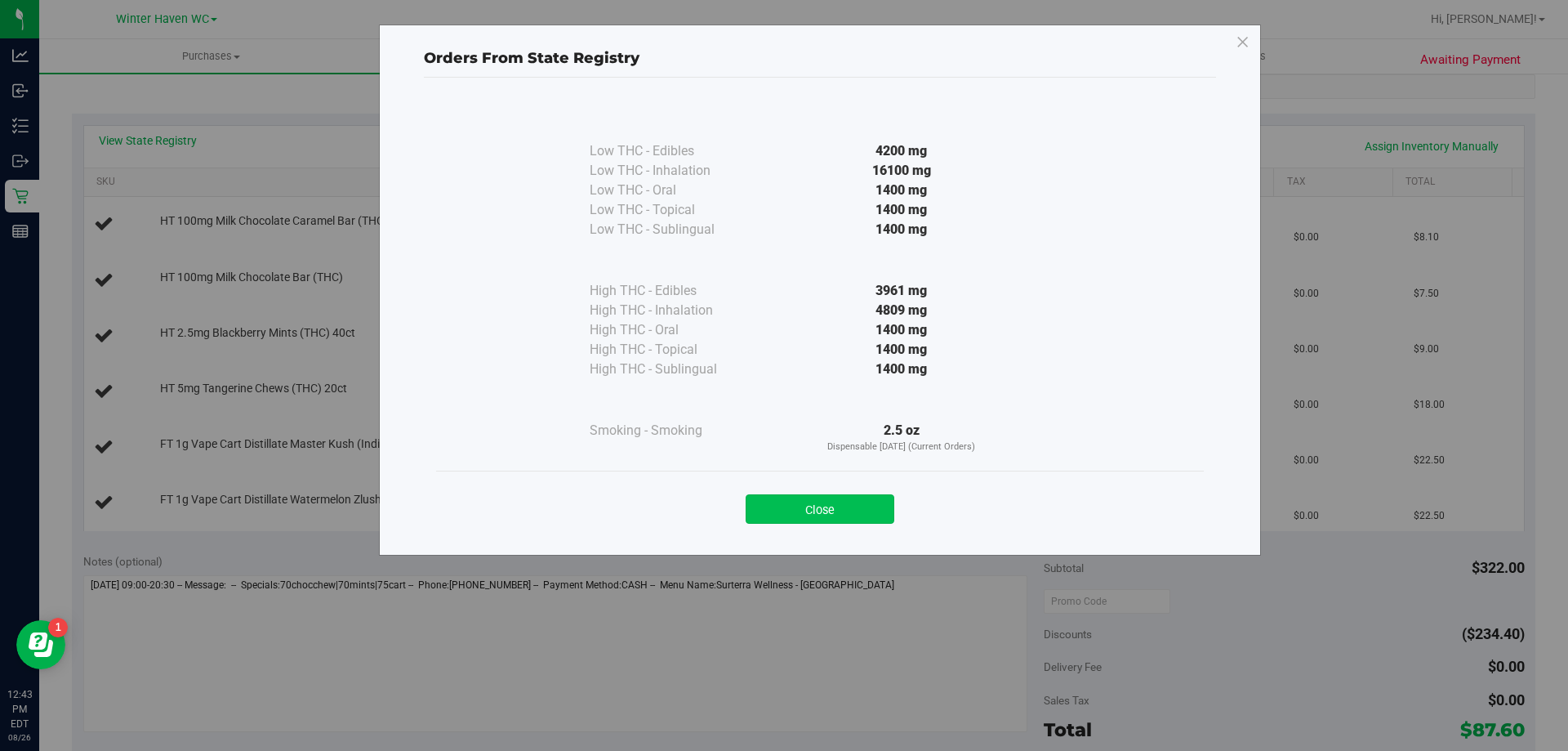
click at [806, 507] on button "Close" at bounding box center [820, 508] width 149 height 29
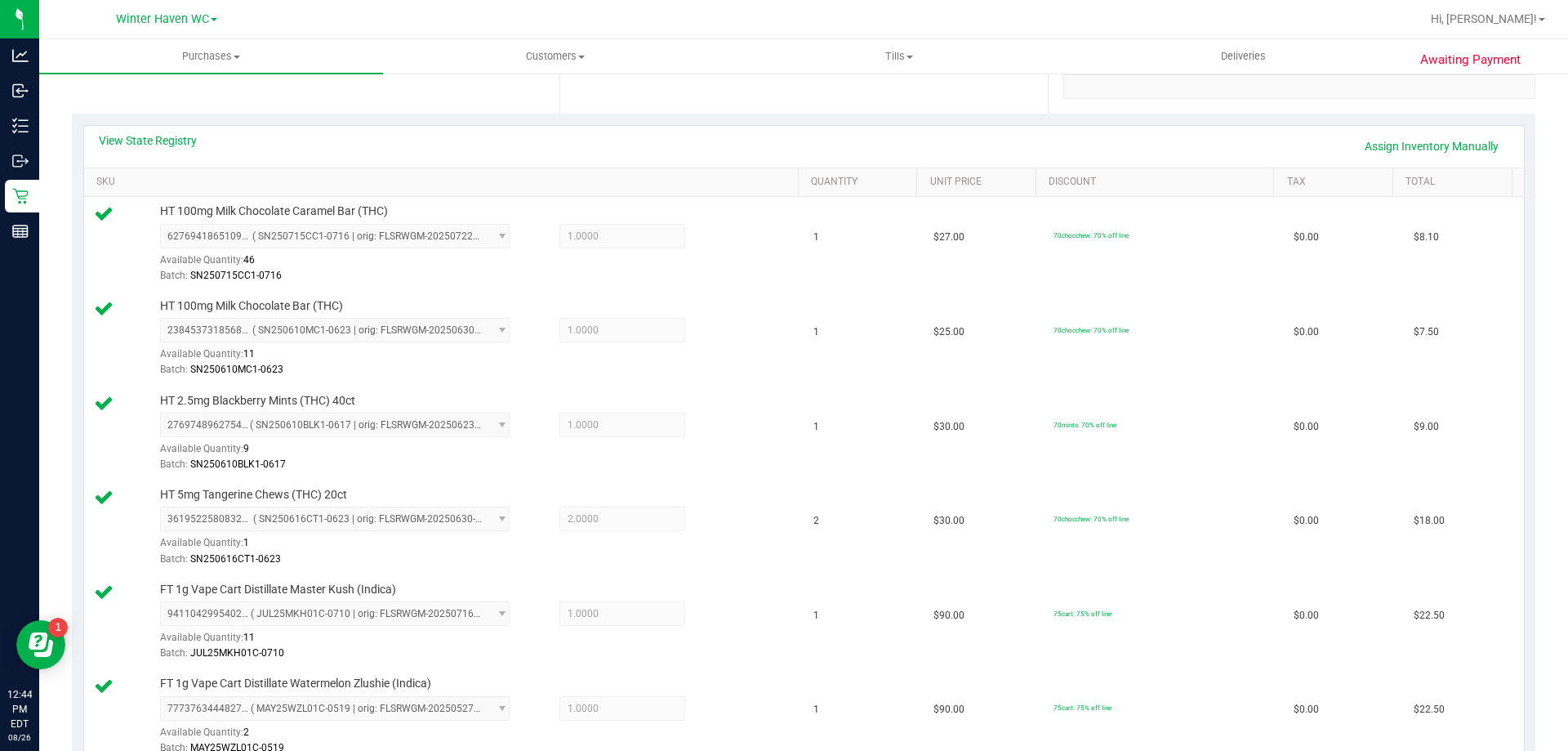
scroll to position [735, 0]
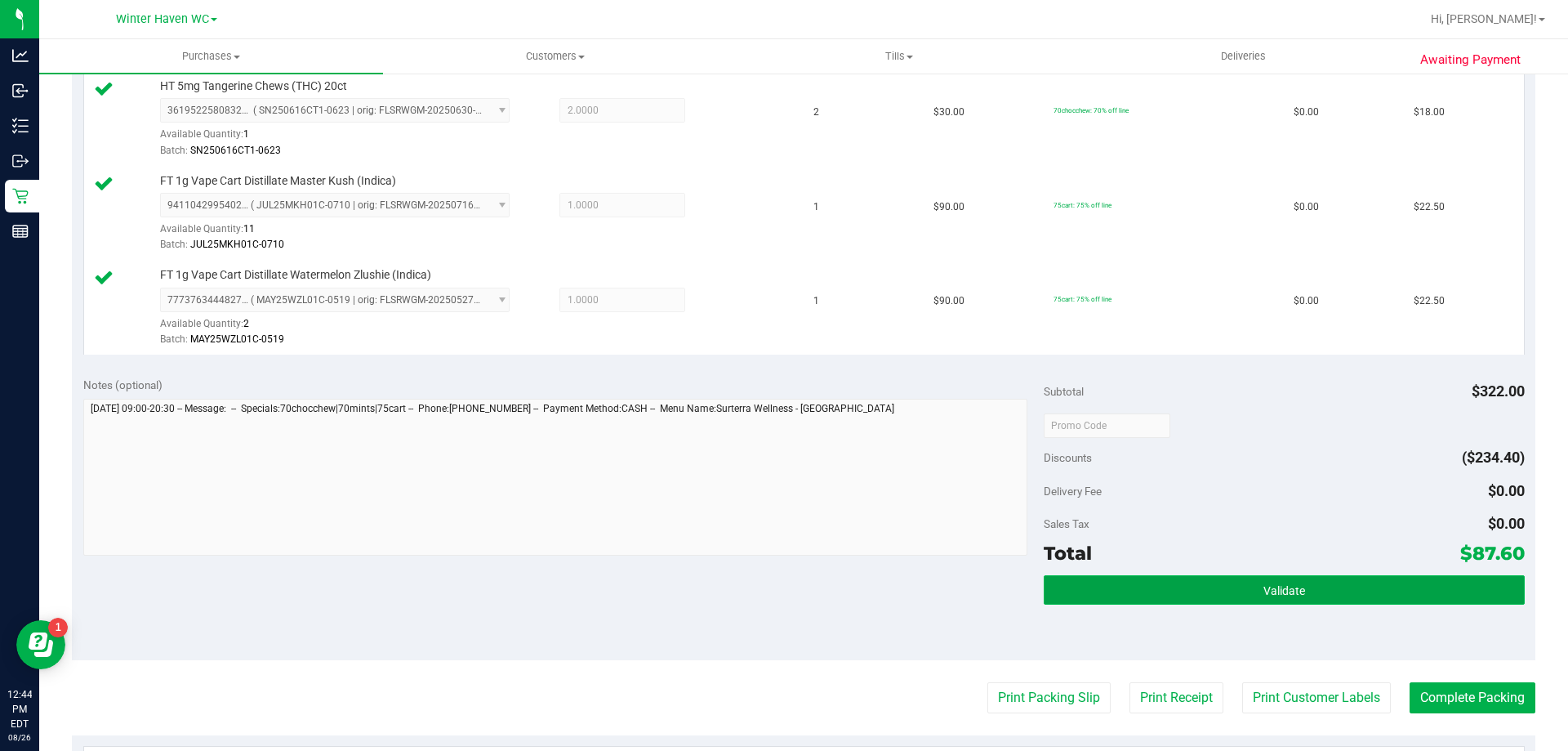
click at [1227, 592] on button "Validate" at bounding box center [1283, 590] width 480 height 29
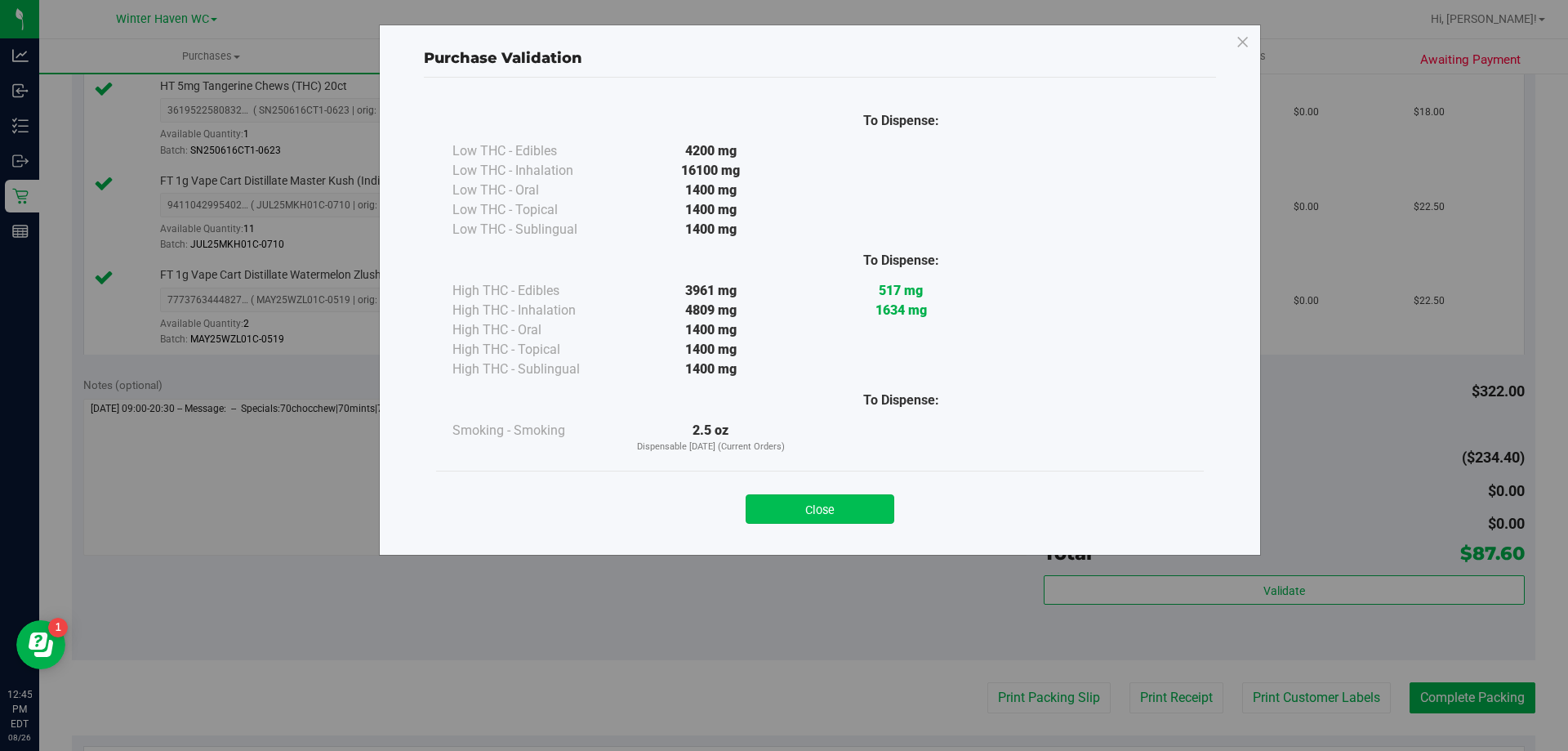
click at [798, 508] on button "Close" at bounding box center [820, 508] width 149 height 29
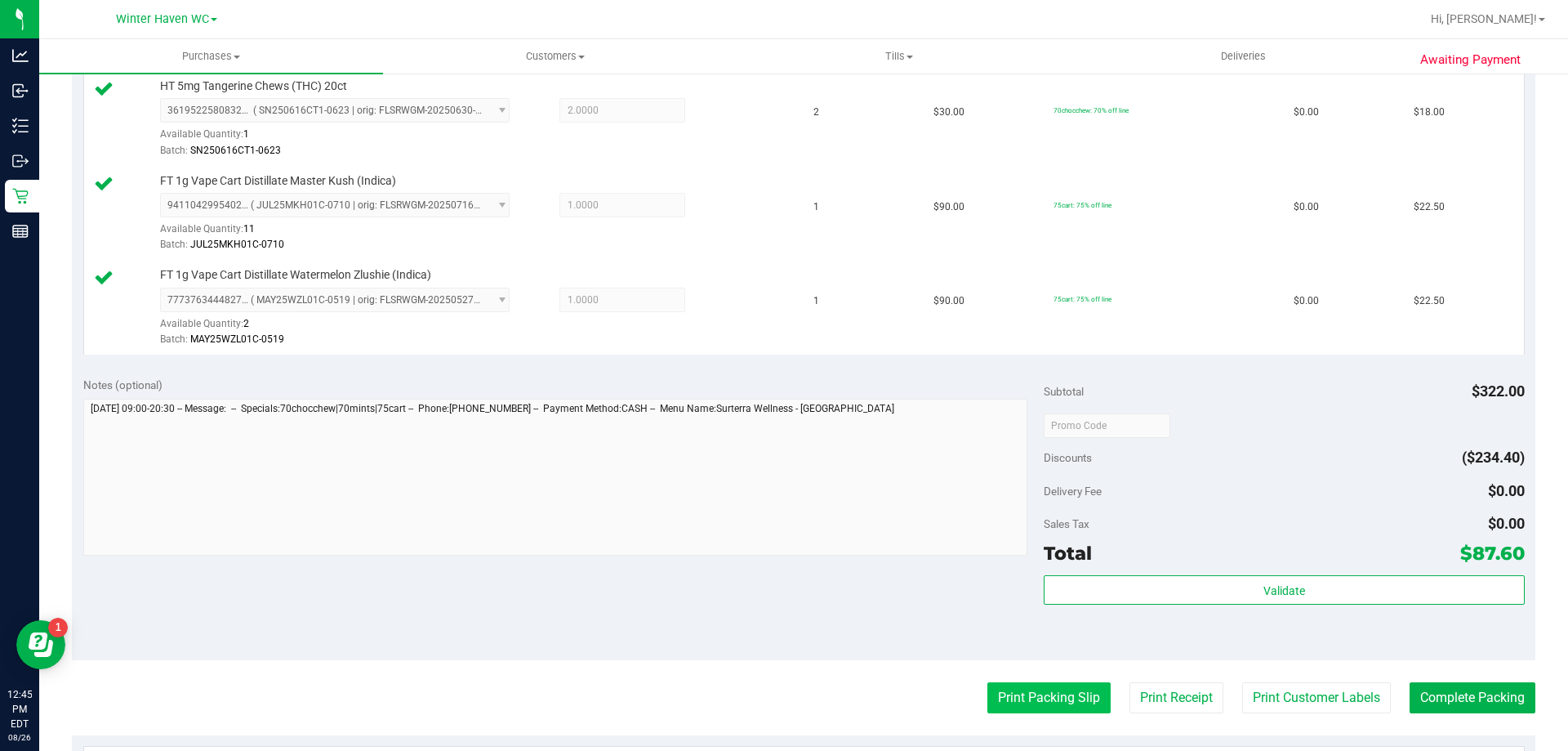
click at [1038, 687] on button "Print Packing Slip" at bounding box center [1049, 697] width 123 height 31
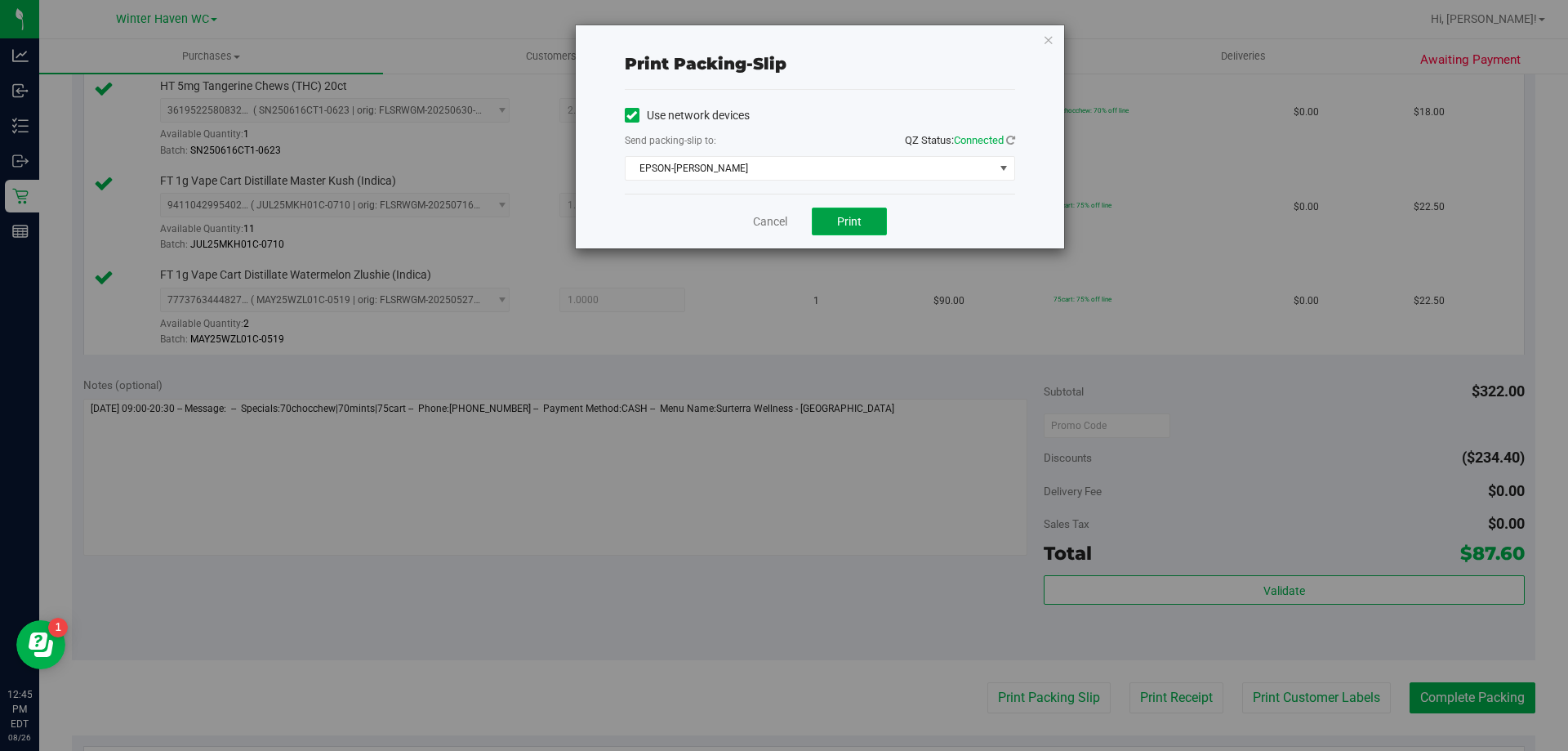
click at [861, 221] on button "Print" at bounding box center [849, 221] width 75 height 27
click at [779, 227] on link "Cancel" at bounding box center [769, 222] width 34 height 18
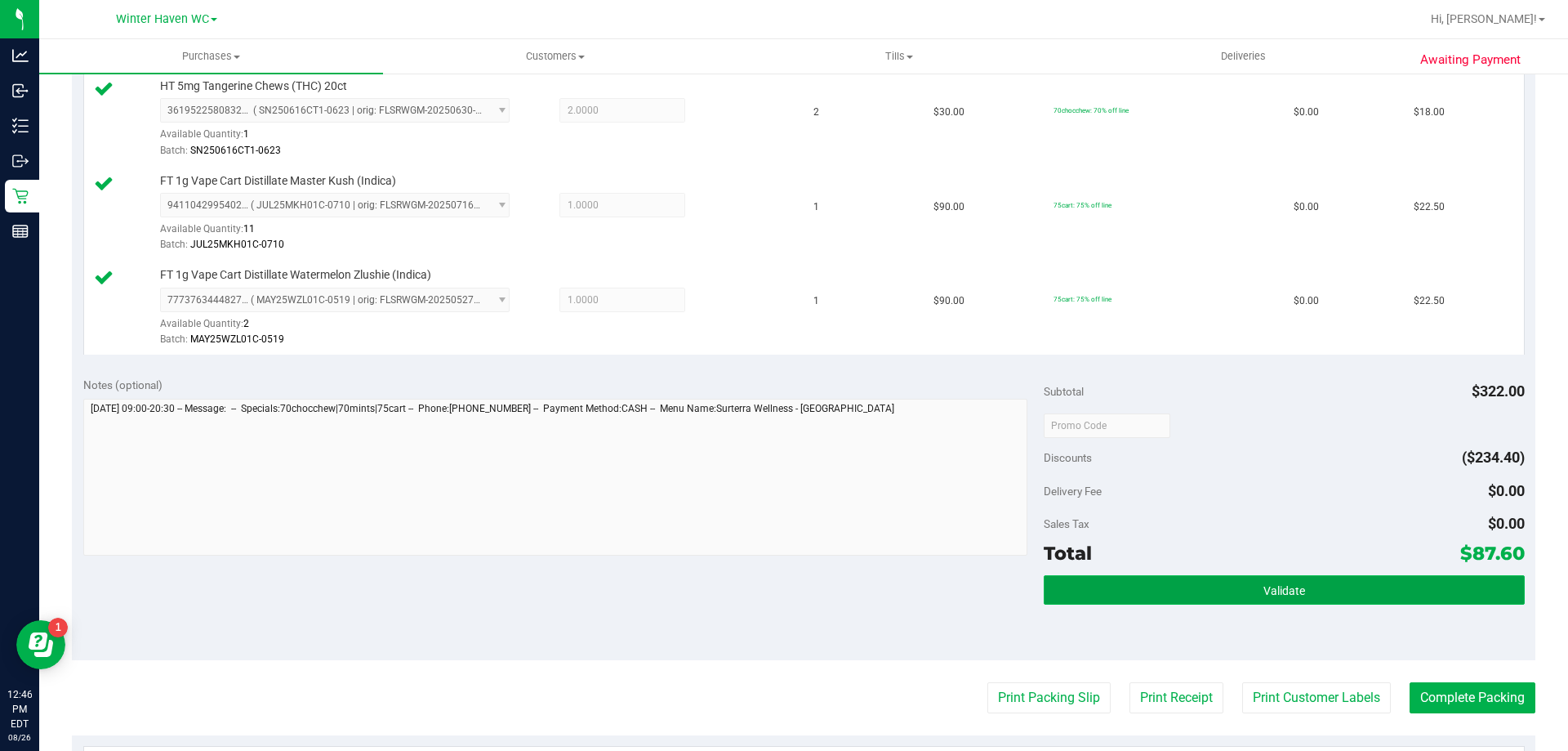
click at [1211, 594] on button "Validate" at bounding box center [1283, 590] width 480 height 29
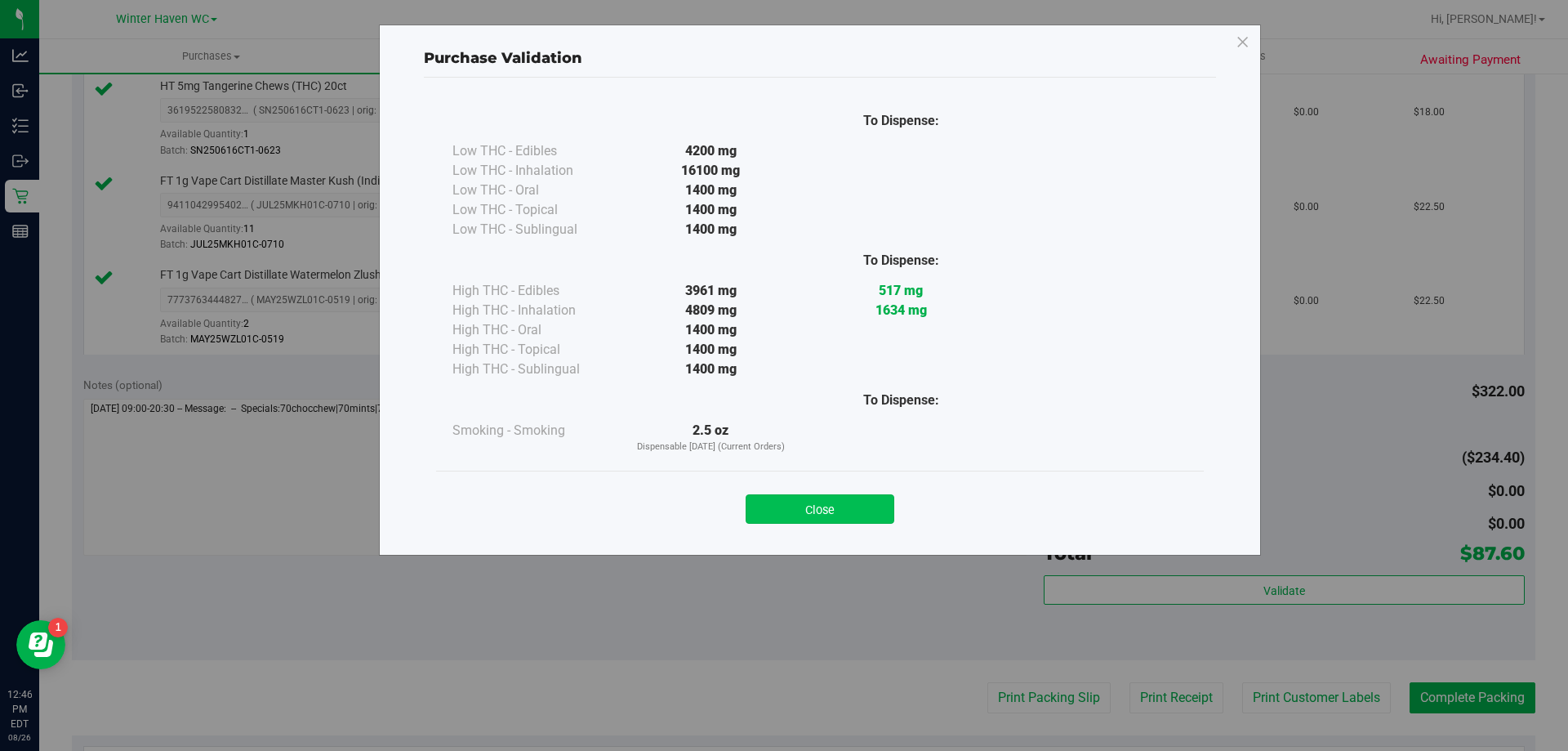
click at [805, 510] on button "Close" at bounding box center [820, 508] width 149 height 29
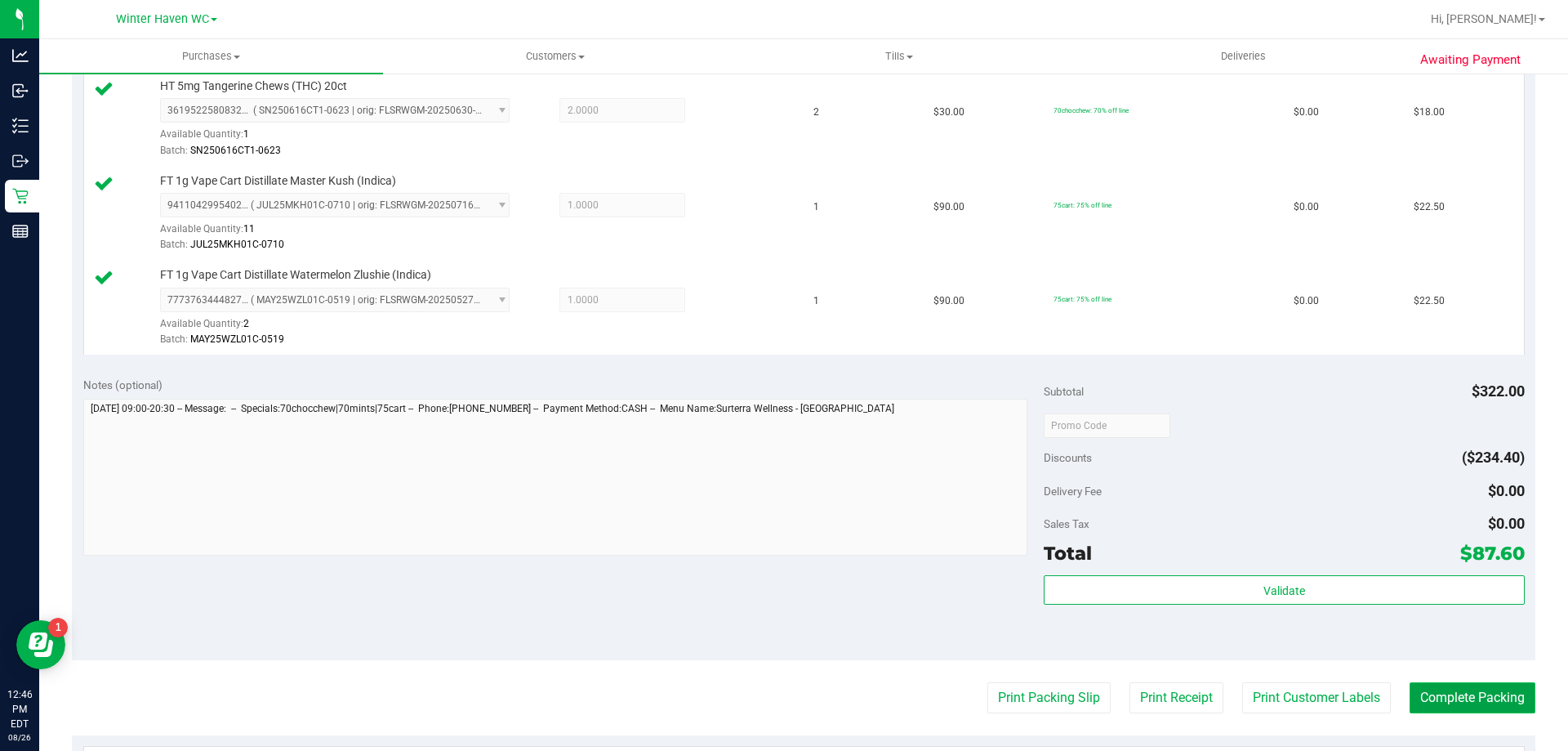
click at [1482, 697] on button "Complete Packing" at bounding box center [1472, 697] width 126 height 31
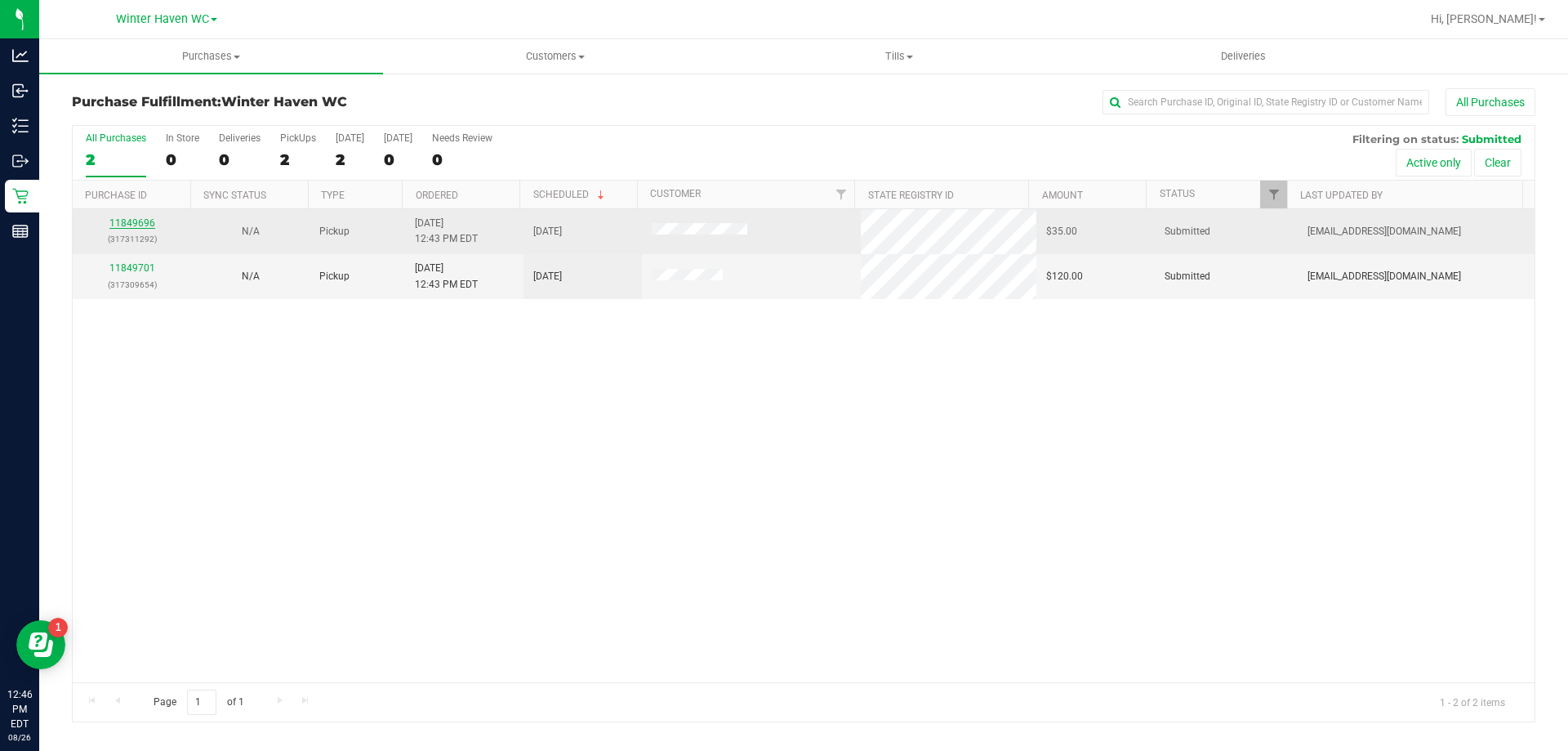
click at [141, 221] on link "11849696" at bounding box center [132, 223] width 46 height 12
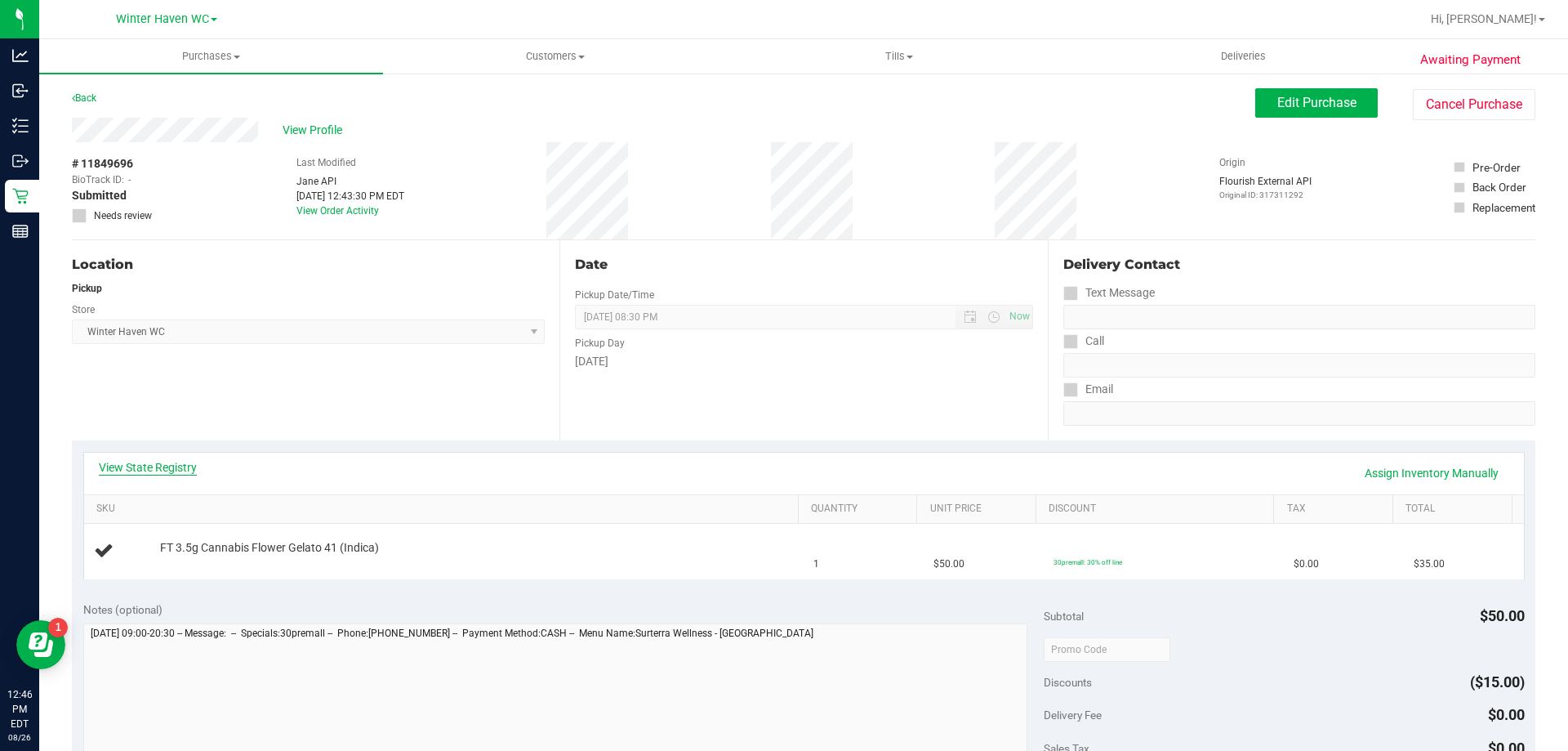
click at [150, 465] on link "View State Registry" at bounding box center [148, 466] width 98 height 17
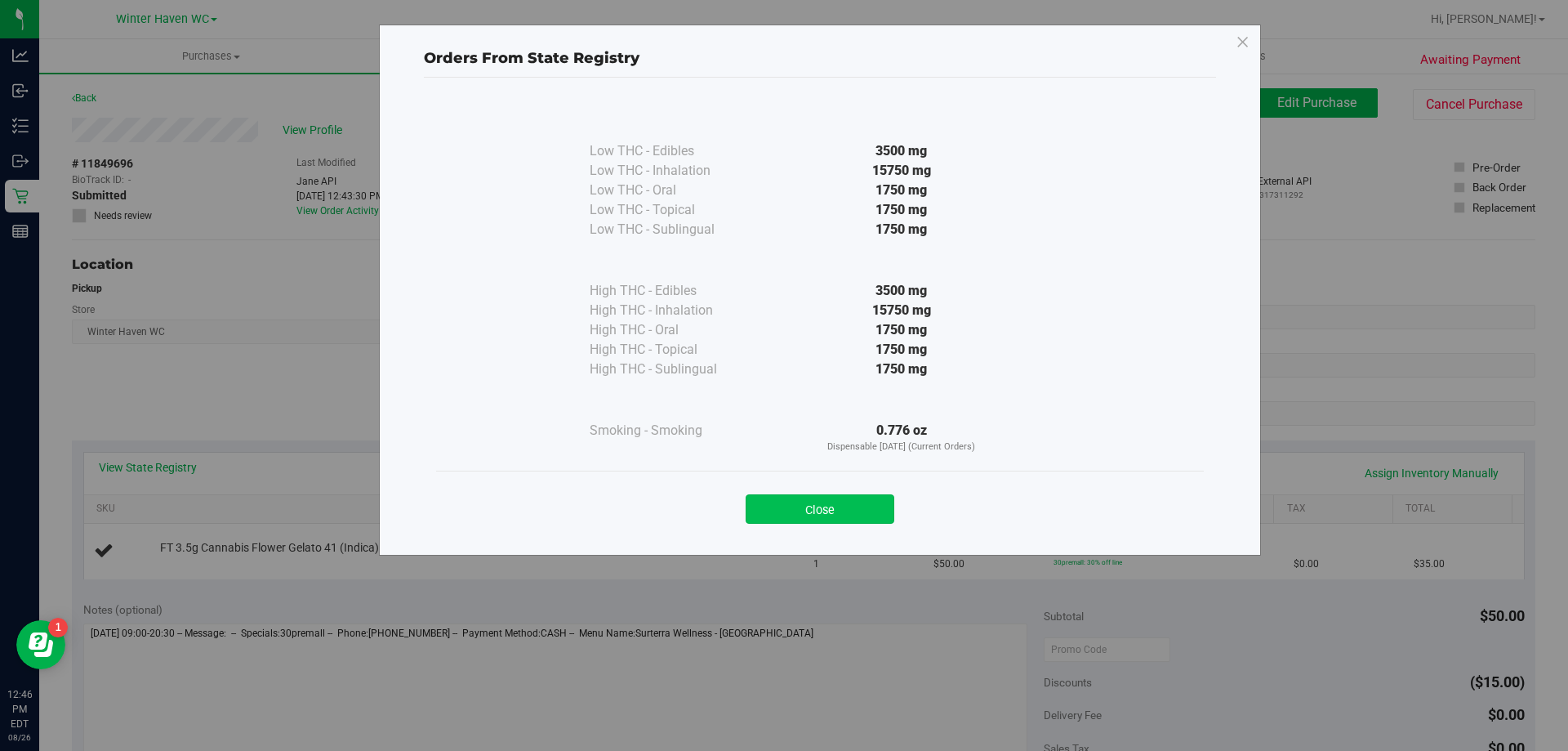
click at [765, 499] on button "Close" at bounding box center [820, 508] width 149 height 29
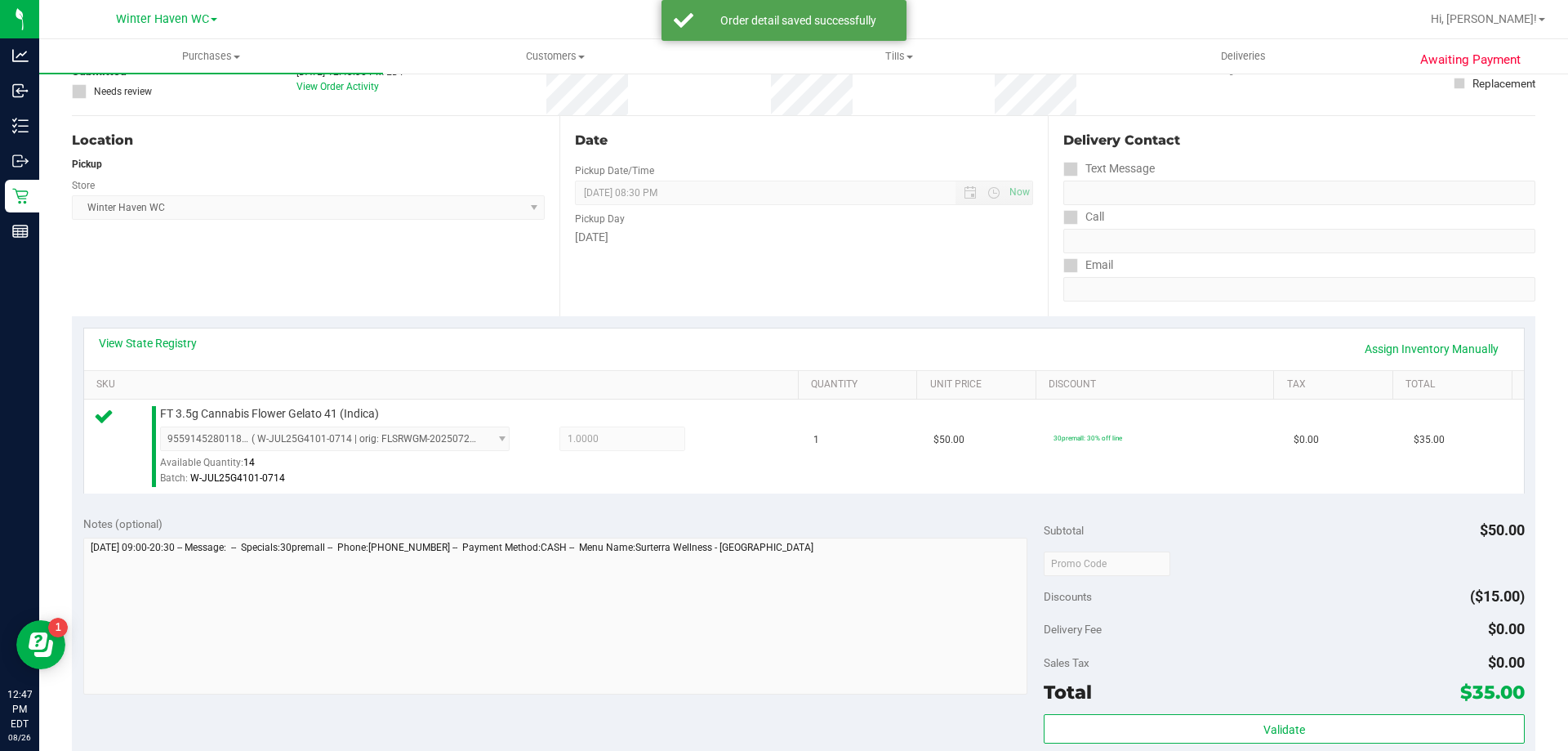
scroll to position [163, 0]
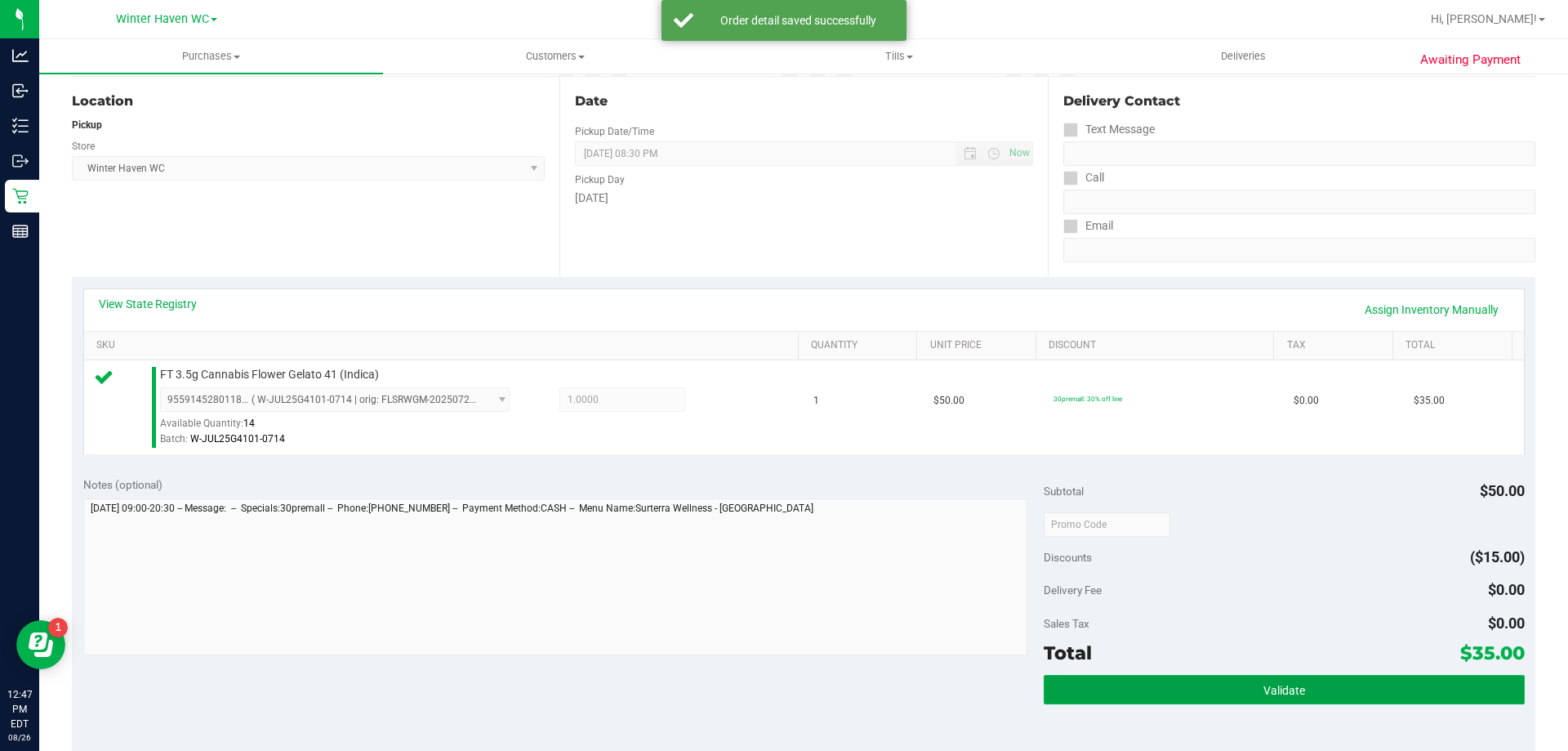
click at [1229, 685] on button "Validate" at bounding box center [1283, 689] width 480 height 29
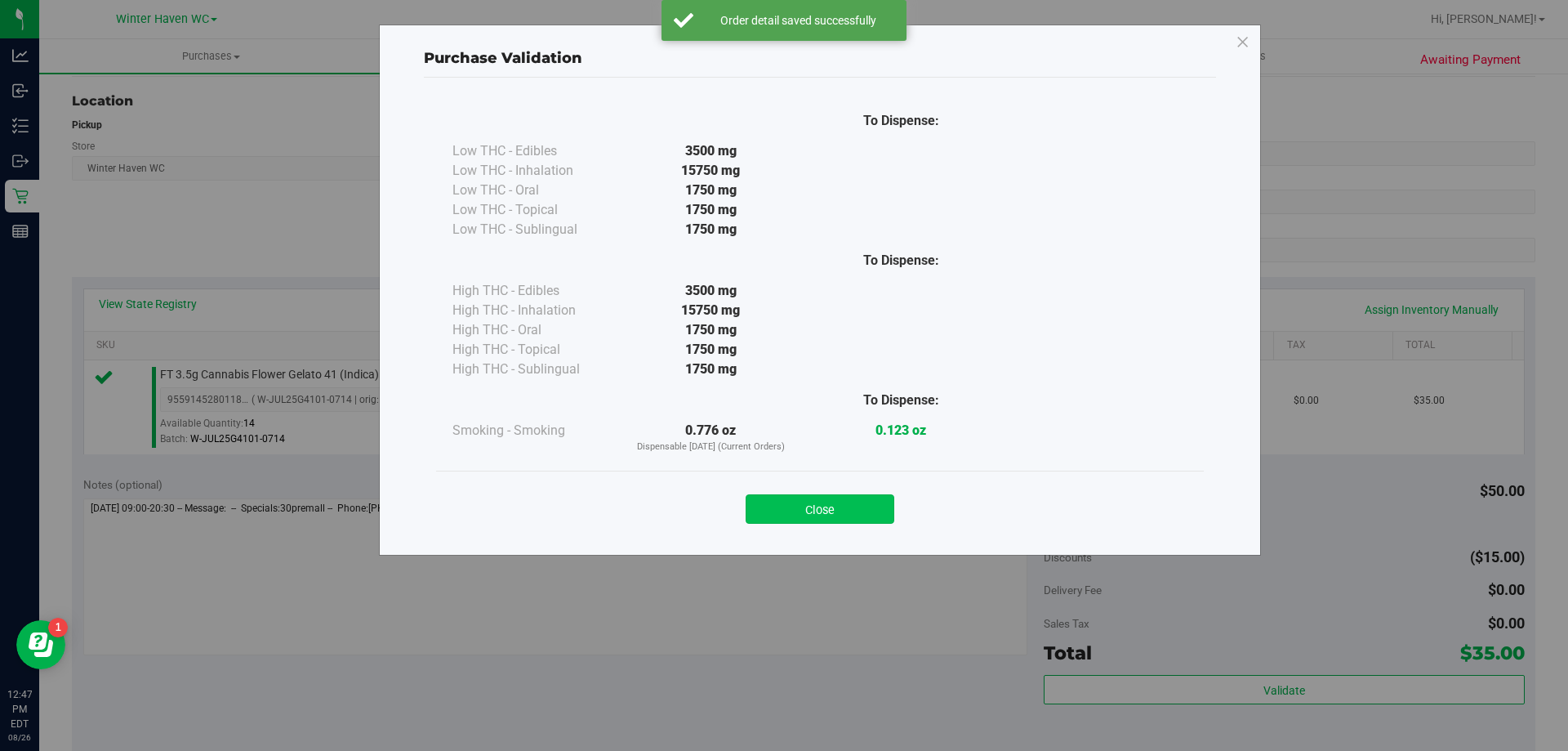
click at [831, 504] on button "Close" at bounding box center [820, 508] width 149 height 29
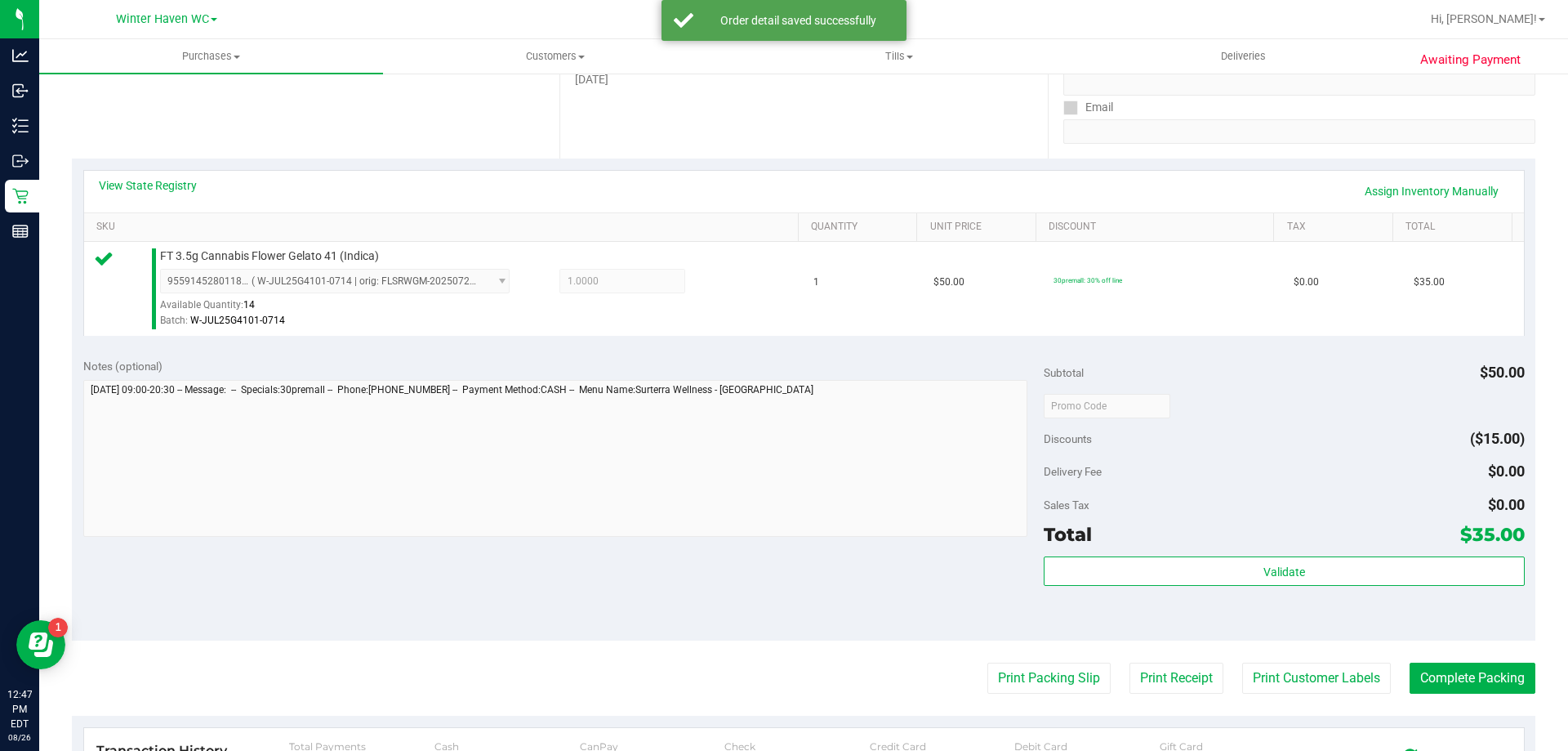
scroll to position [409, 0]
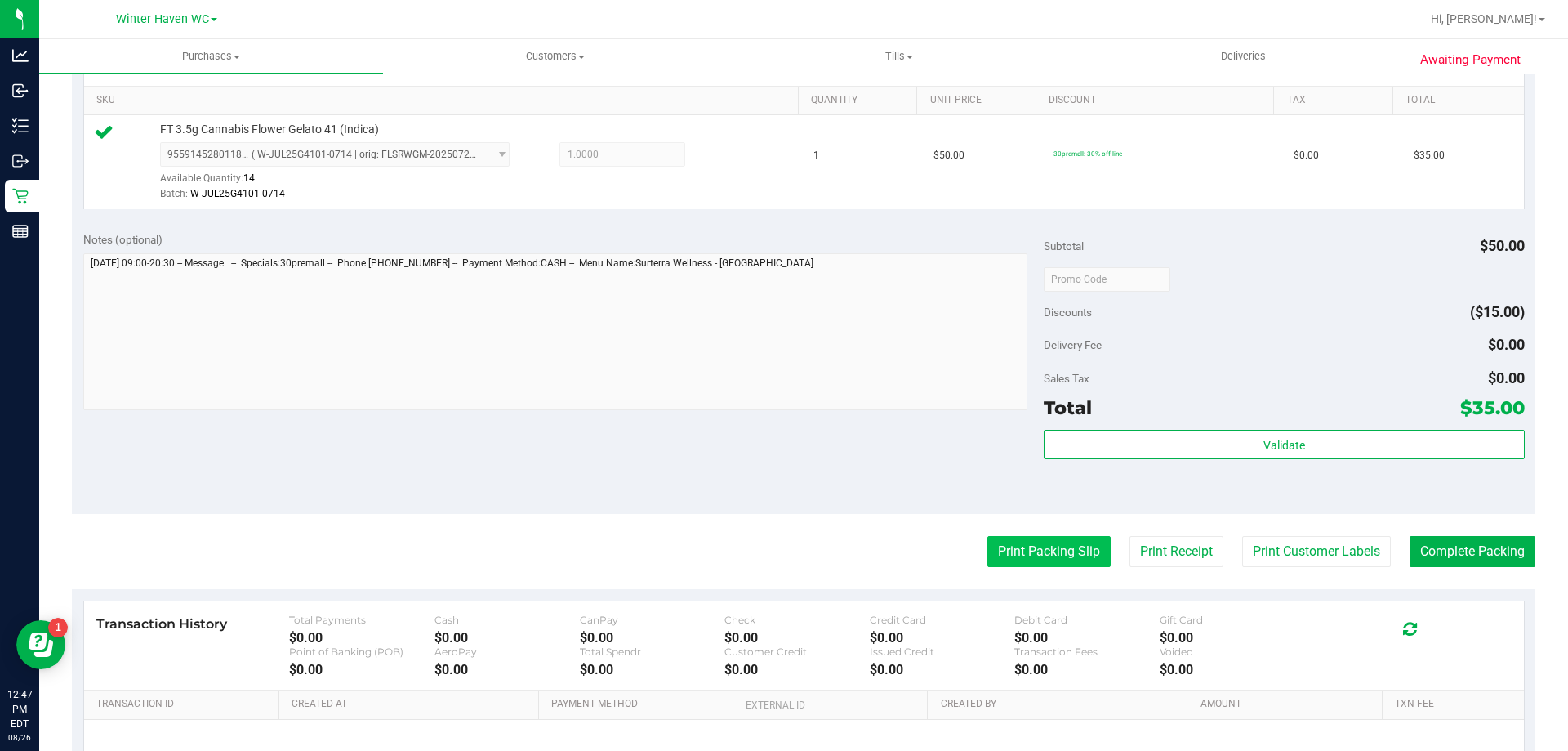
click at [1087, 552] on button "Print Packing Slip" at bounding box center [1049, 552] width 123 height 31
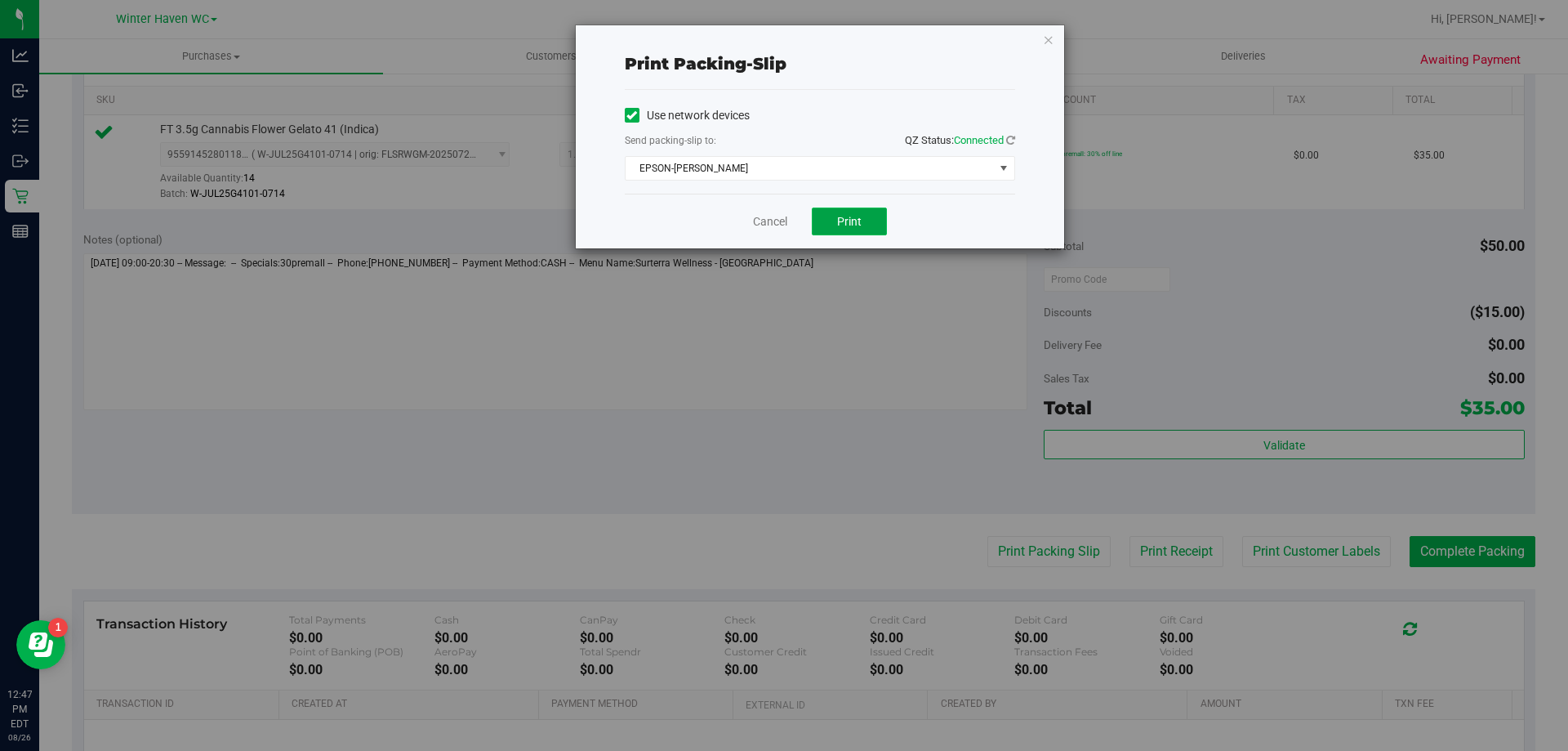
click at [845, 221] on span "Print" at bounding box center [849, 221] width 24 height 13
click at [766, 228] on link "Cancel" at bounding box center [769, 222] width 34 height 18
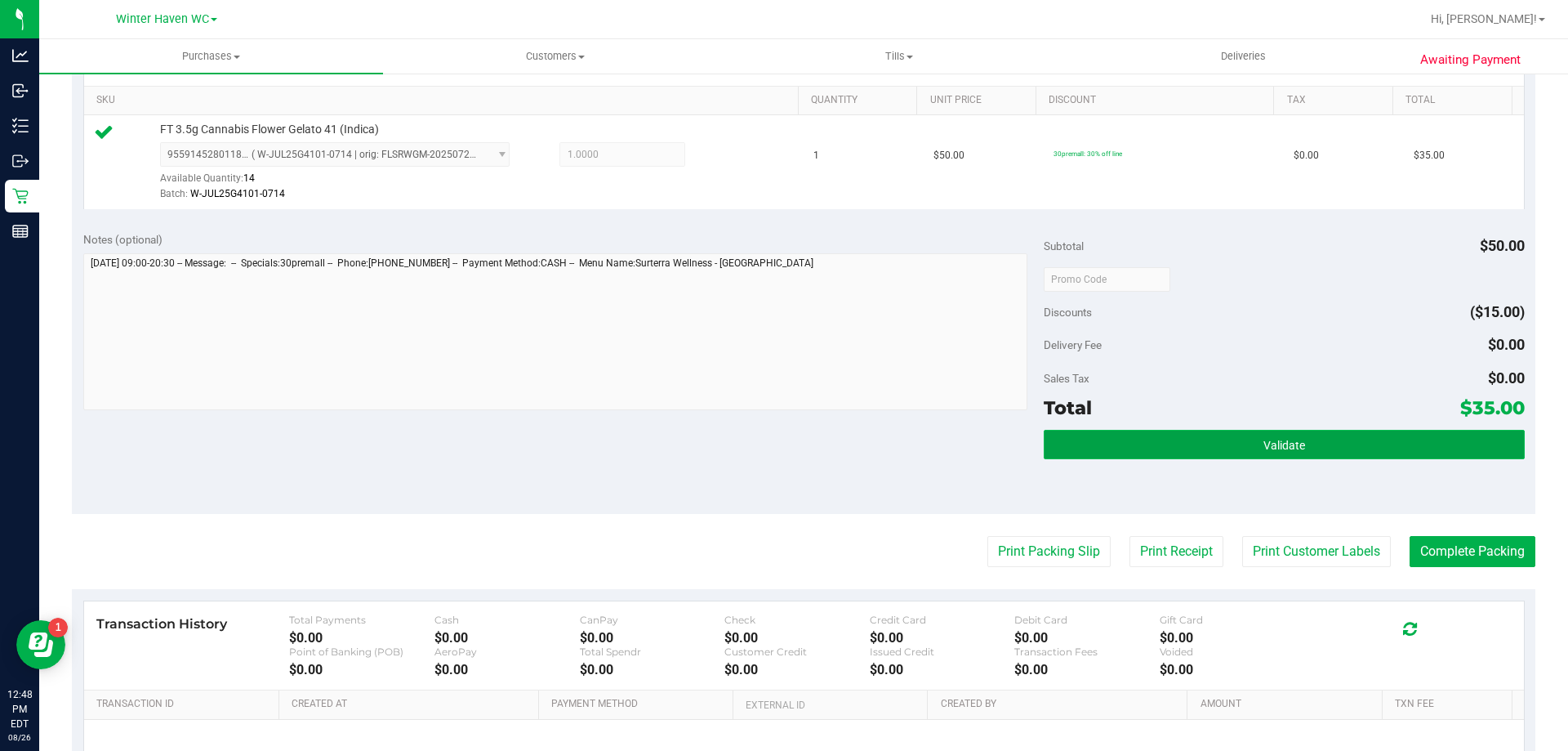
click at [1282, 447] on span "Validate" at bounding box center [1284, 445] width 42 height 13
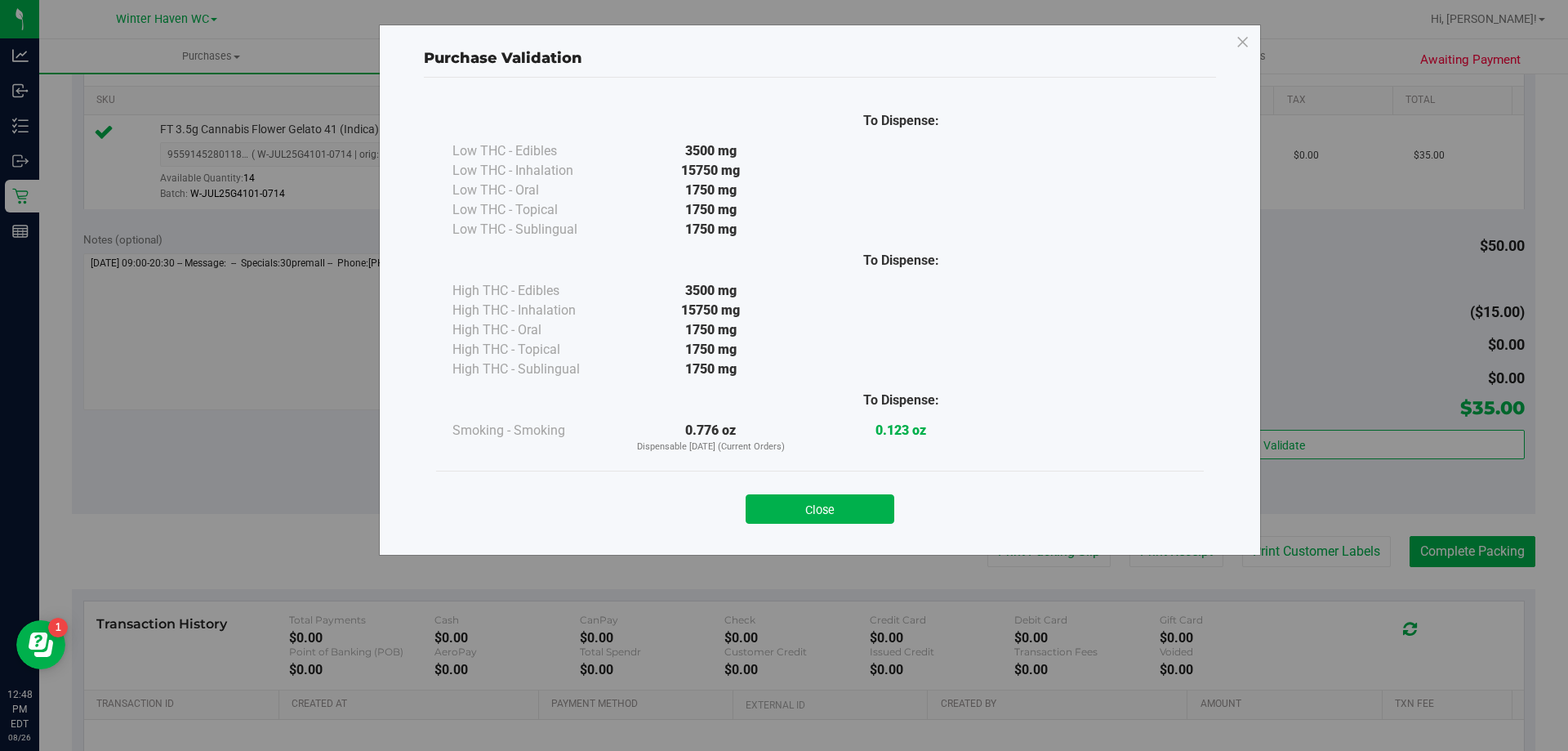
drag, startPoint x: 830, startPoint y: 516, endPoint x: 1059, endPoint y: 535, distance: 229.8
click at [833, 516] on button "Close" at bounding box center [820, 508] width 149 height 29
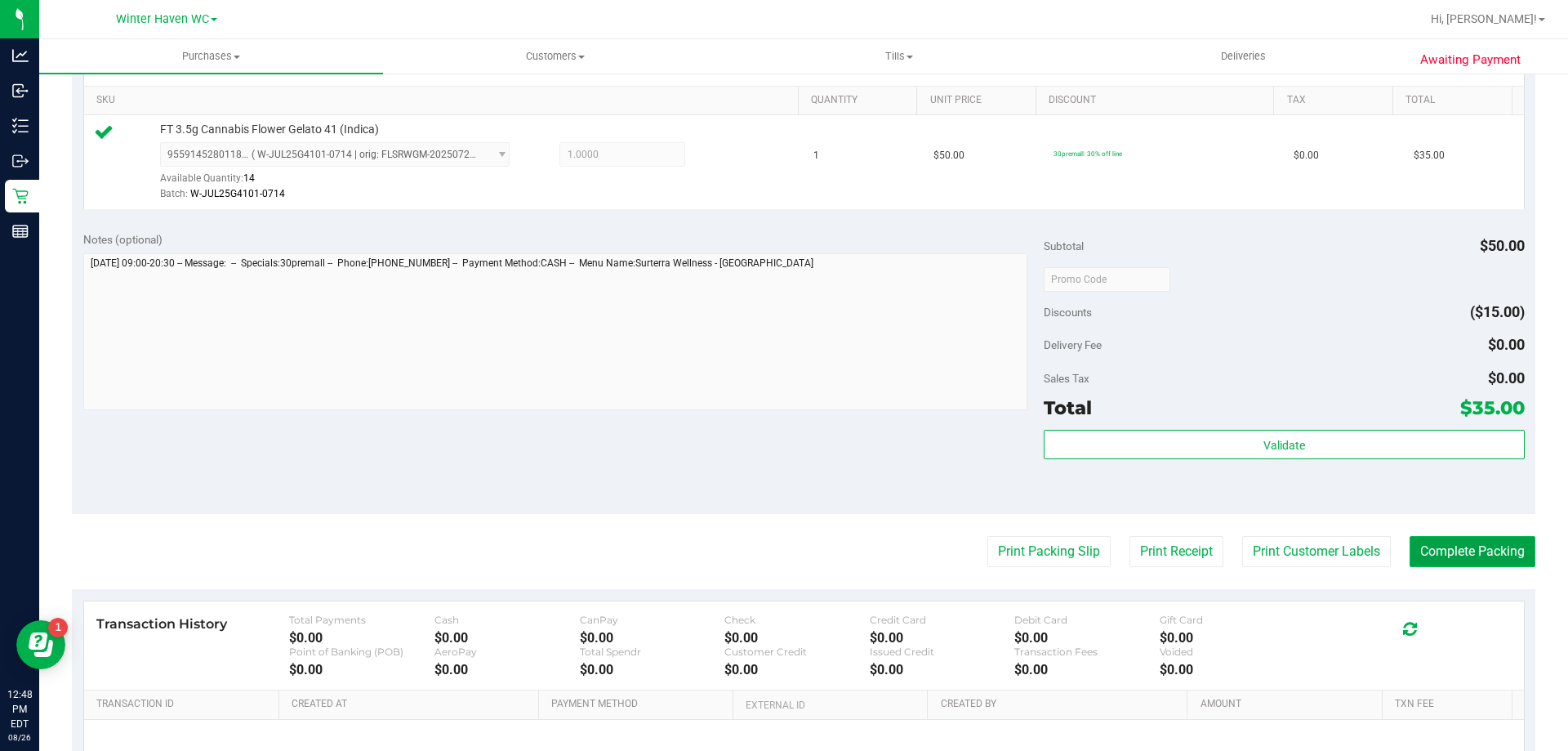
click at [1455, 549] on button "Complete Packing" at bounding box center [1472, 552] width 126 height 31
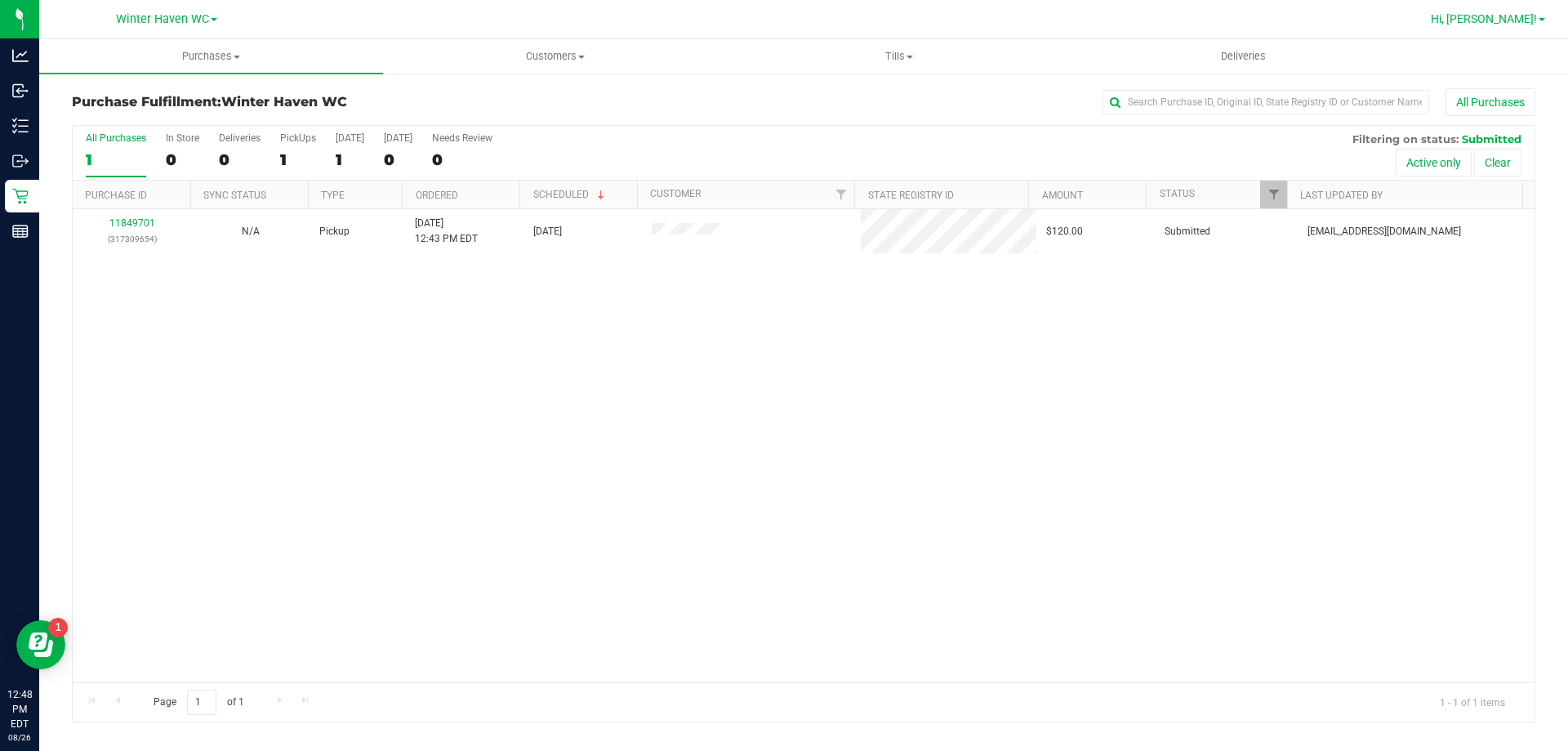
click at [1520, 22] on span "Hi, [PERSON_NAME]!" at bounding box center [1483, 19] width 107 height 13
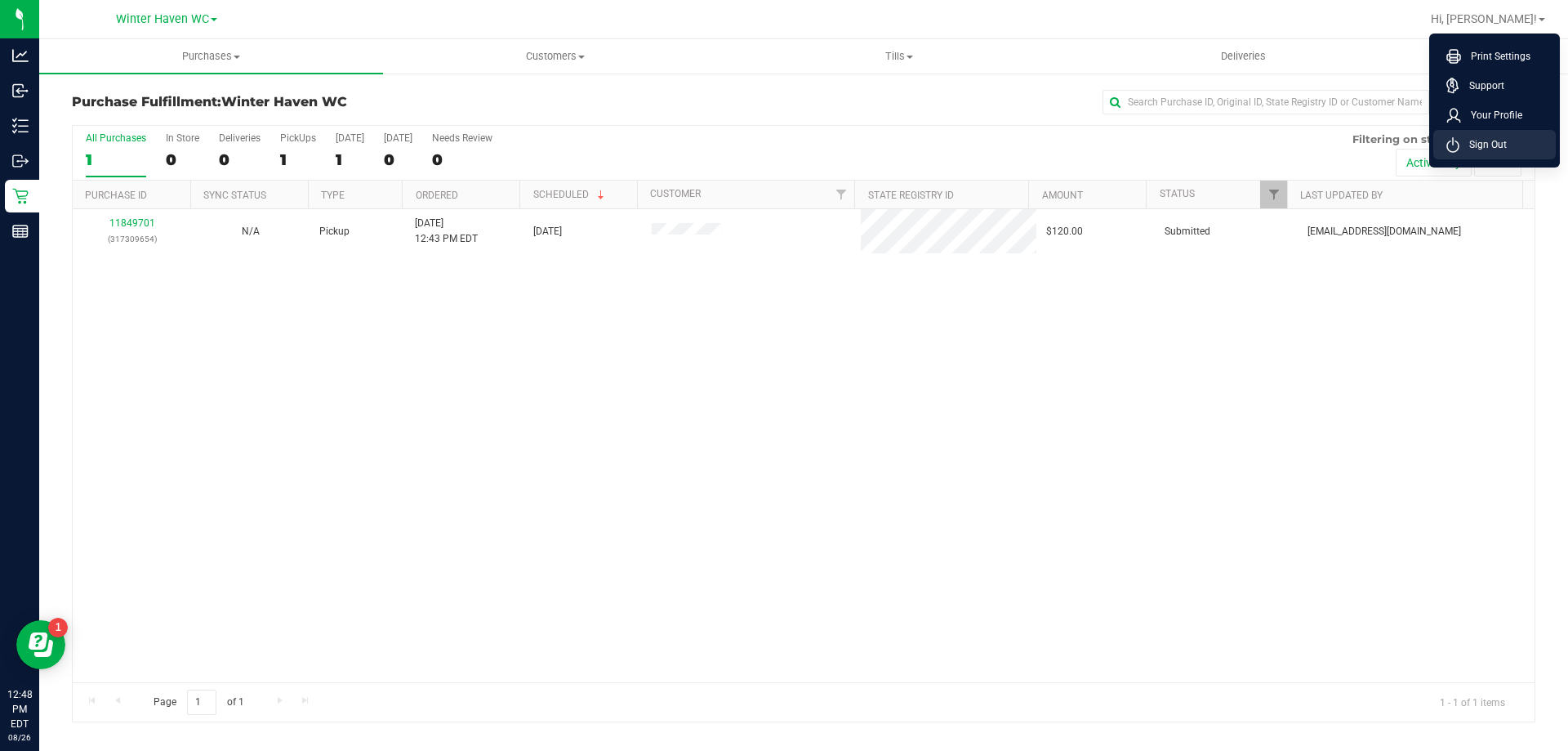
click at [1501, 146] on span "Sign Out" at bounding box center [1483, 144] width 47 height 17
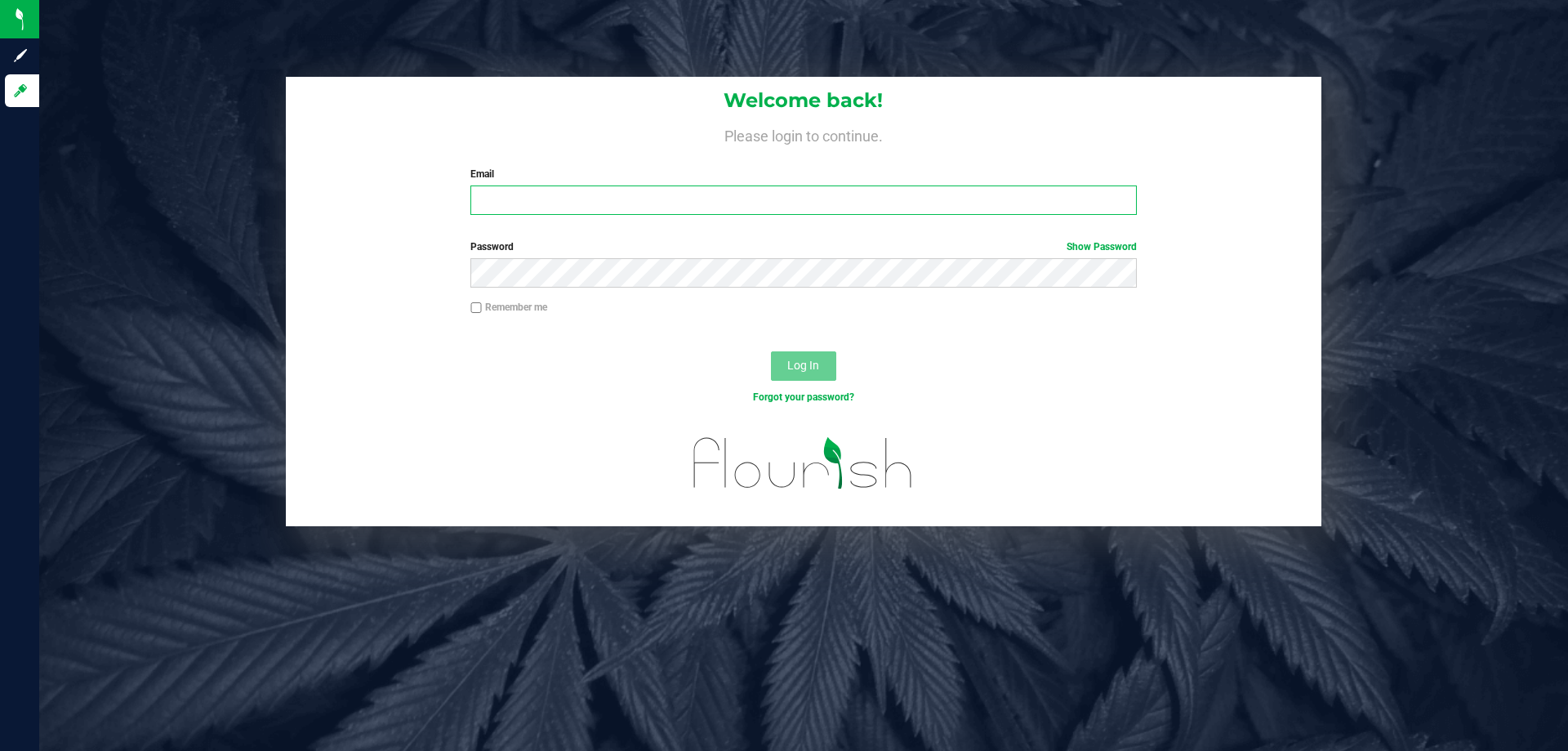
click at [691, 199] on input "Email" at bounding box center [803, 200] width 666 height 29
type input "[EMAIL_ADDRESS][DOMAIN_NAME]"
click at [770, 351] on button "Log In" at bounding box center [803, 366] width 65 height 29
